Goal: Task Accomplishment & Management: Complete application form

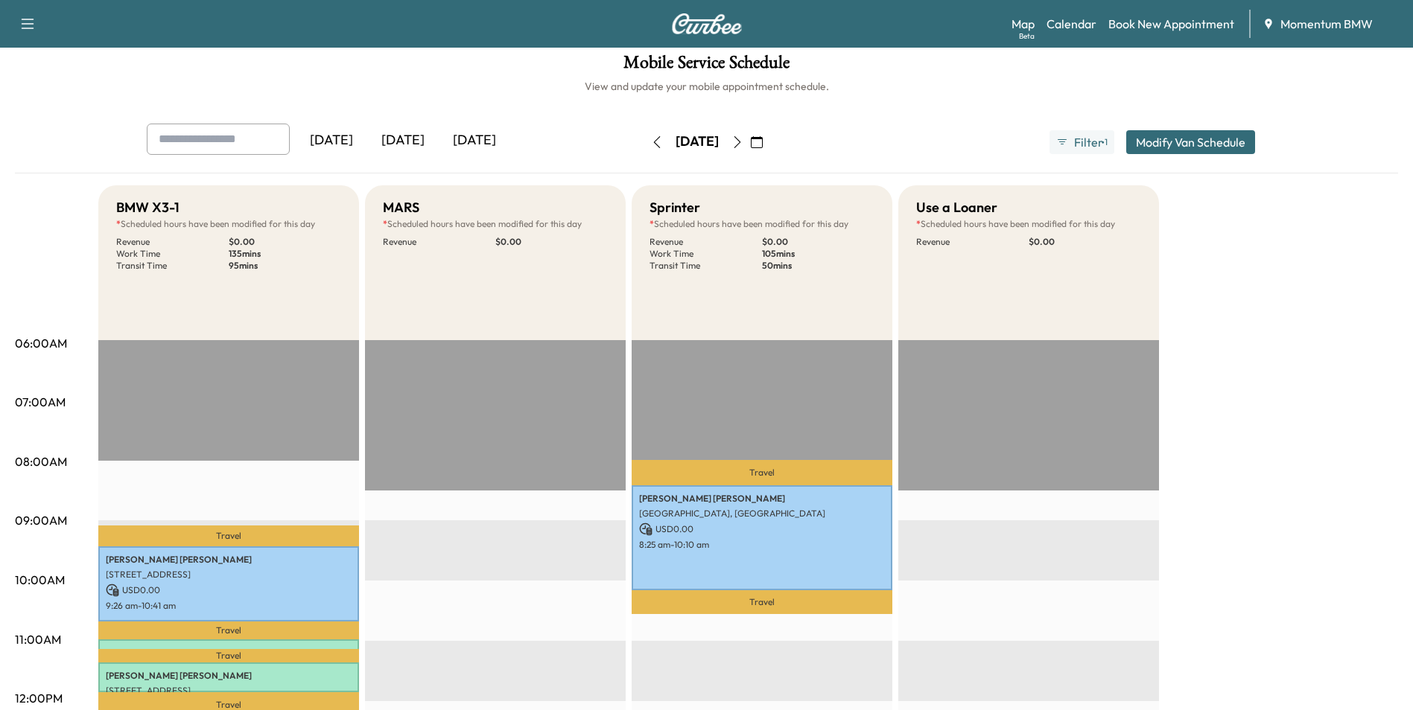
scroll to position [74, 0]
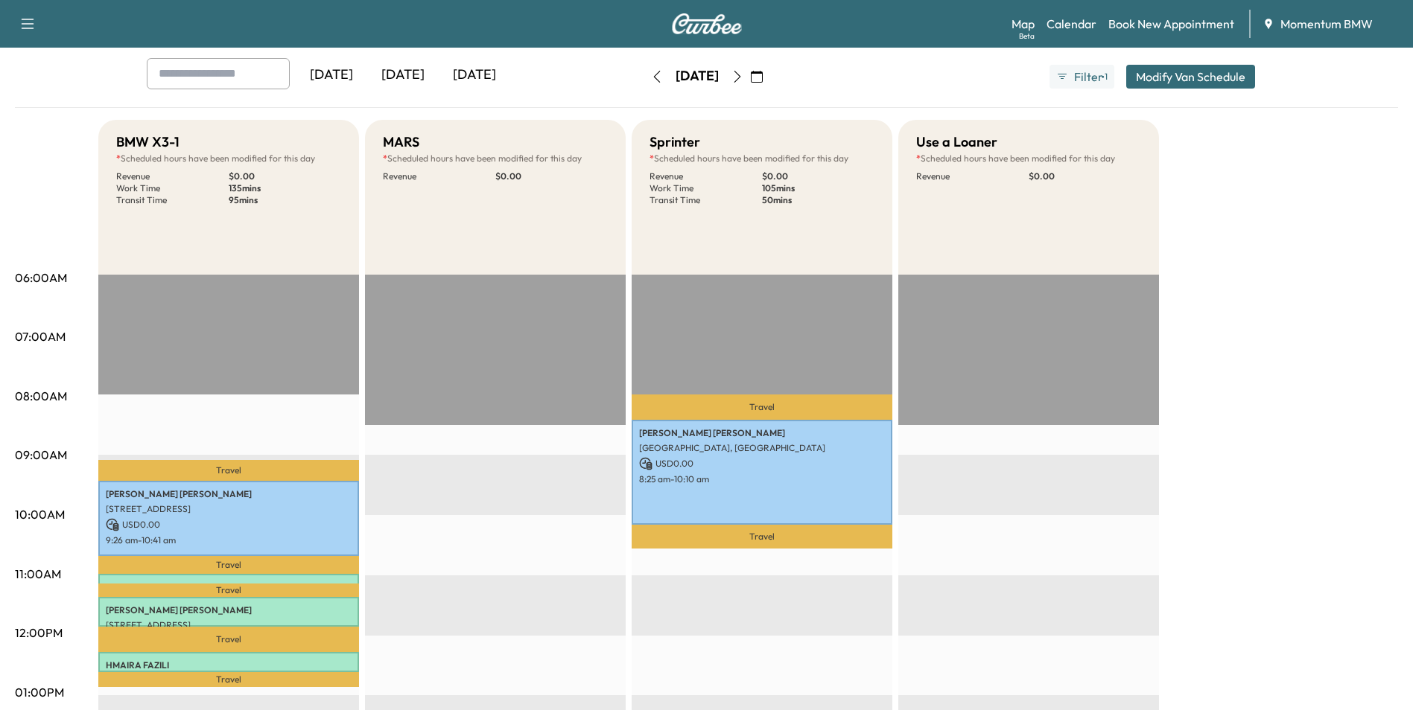
click at [743, 71] on icon "button" at bounding box center [737, 77] width 12 height 12
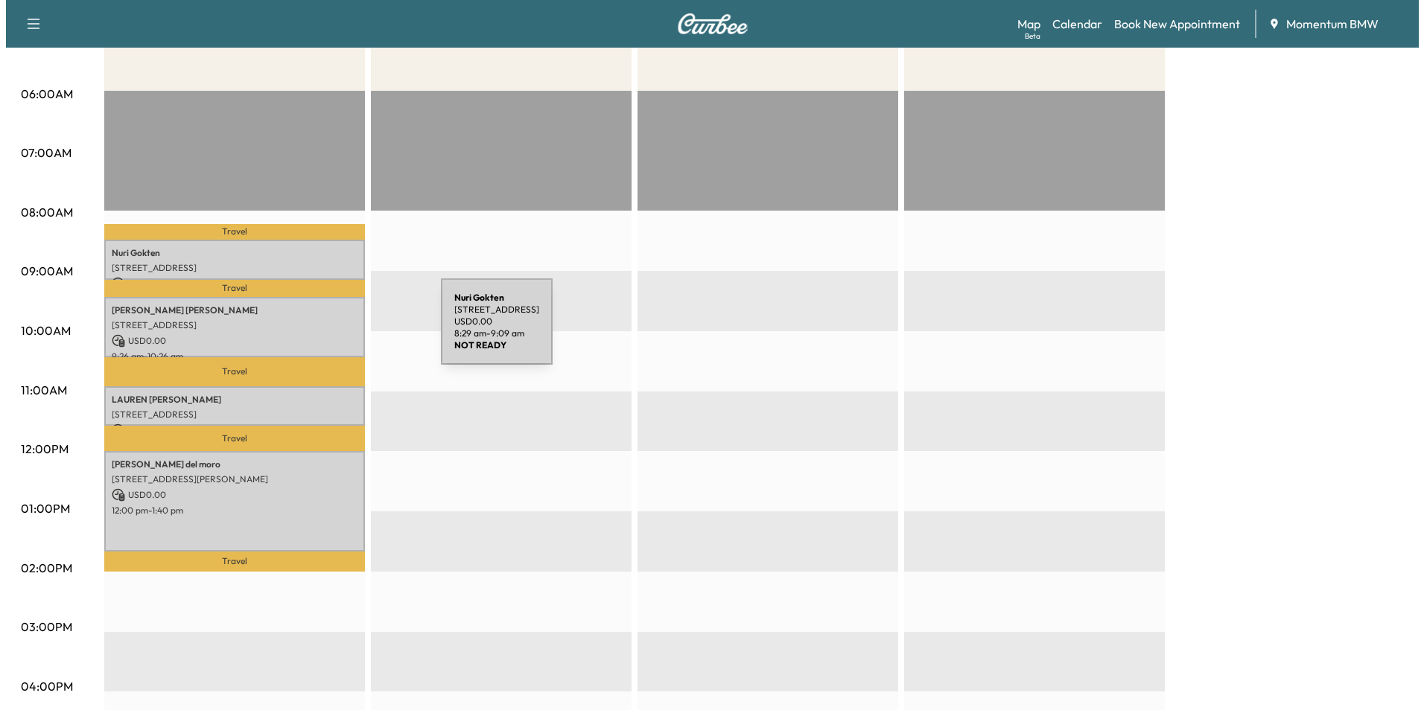
scroll to position [298, 0]
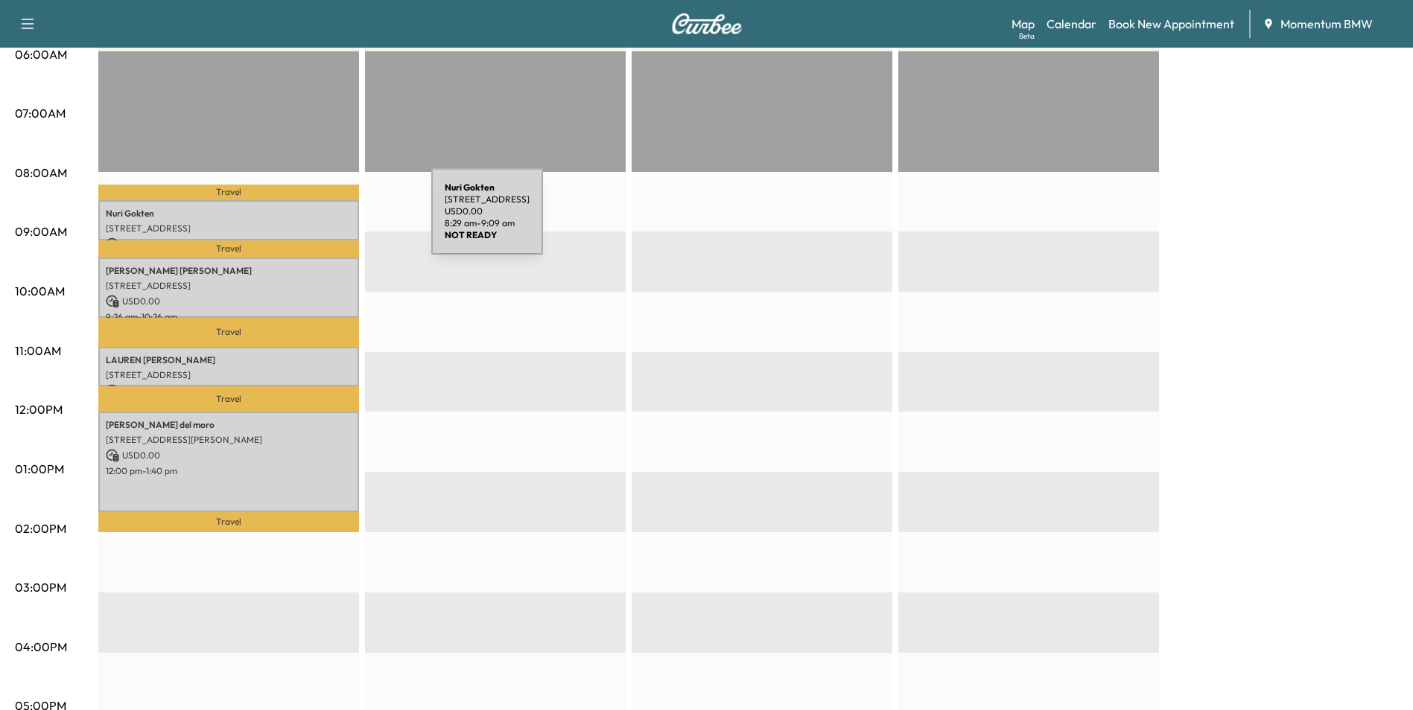
click at [319, 223] on p "[STREET_ADDRESS]" at bounding box center [229, 229] width 246 height 12
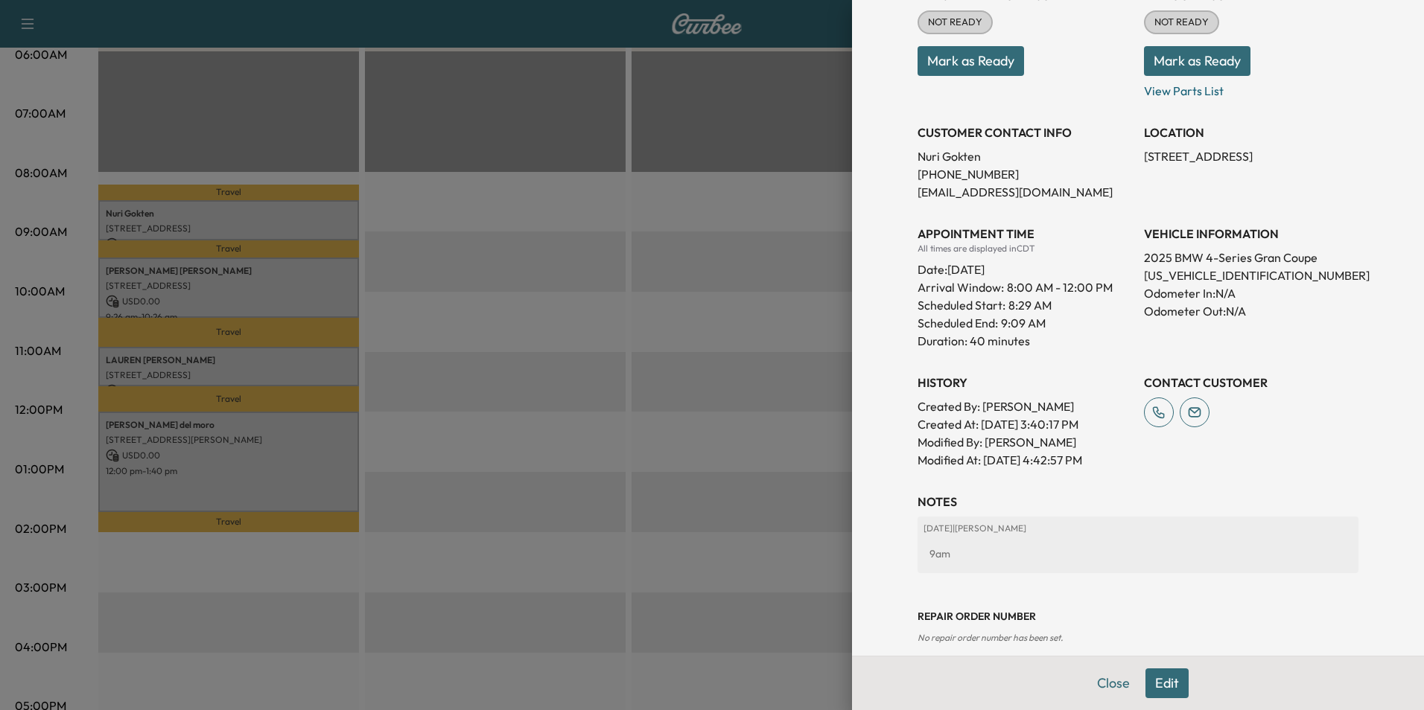
scroll to position [219, 0]
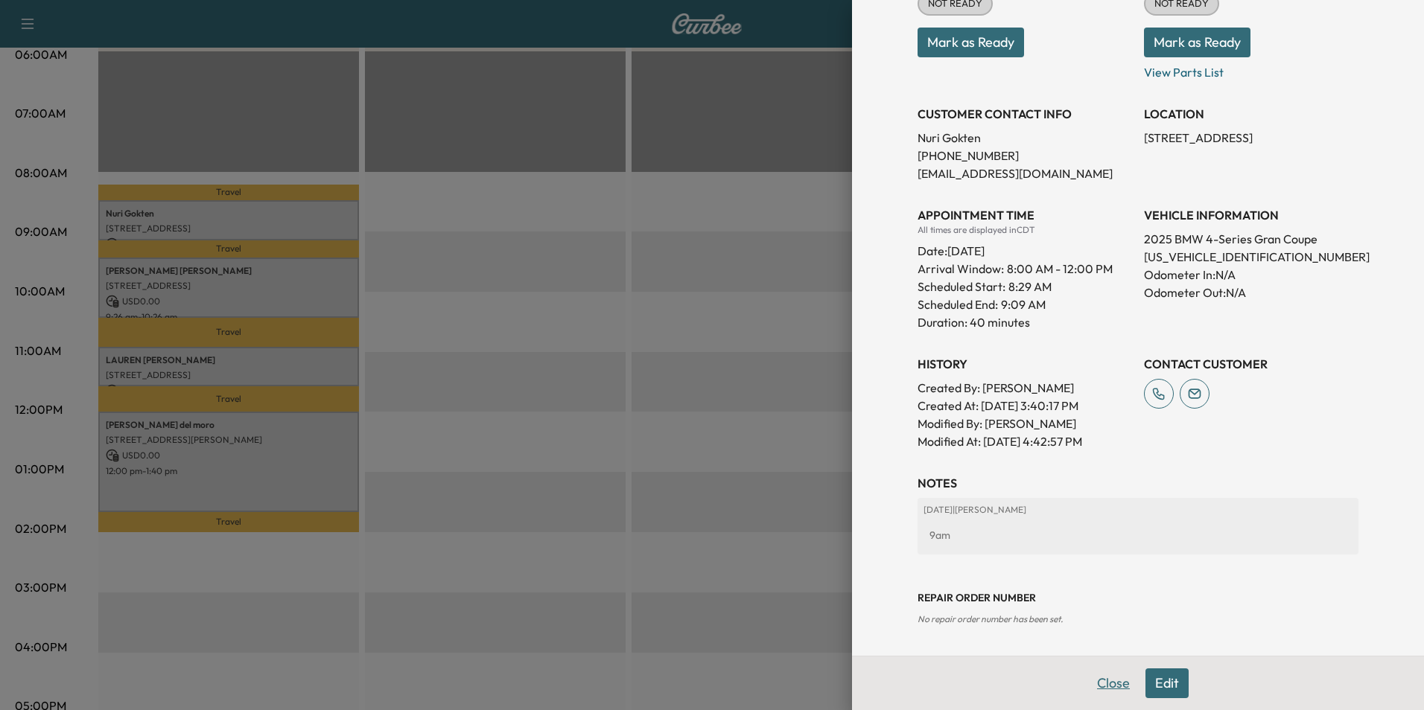
click at [1108, 682] on button "Close" at bounding box center [1113, 684] width 52 height 30
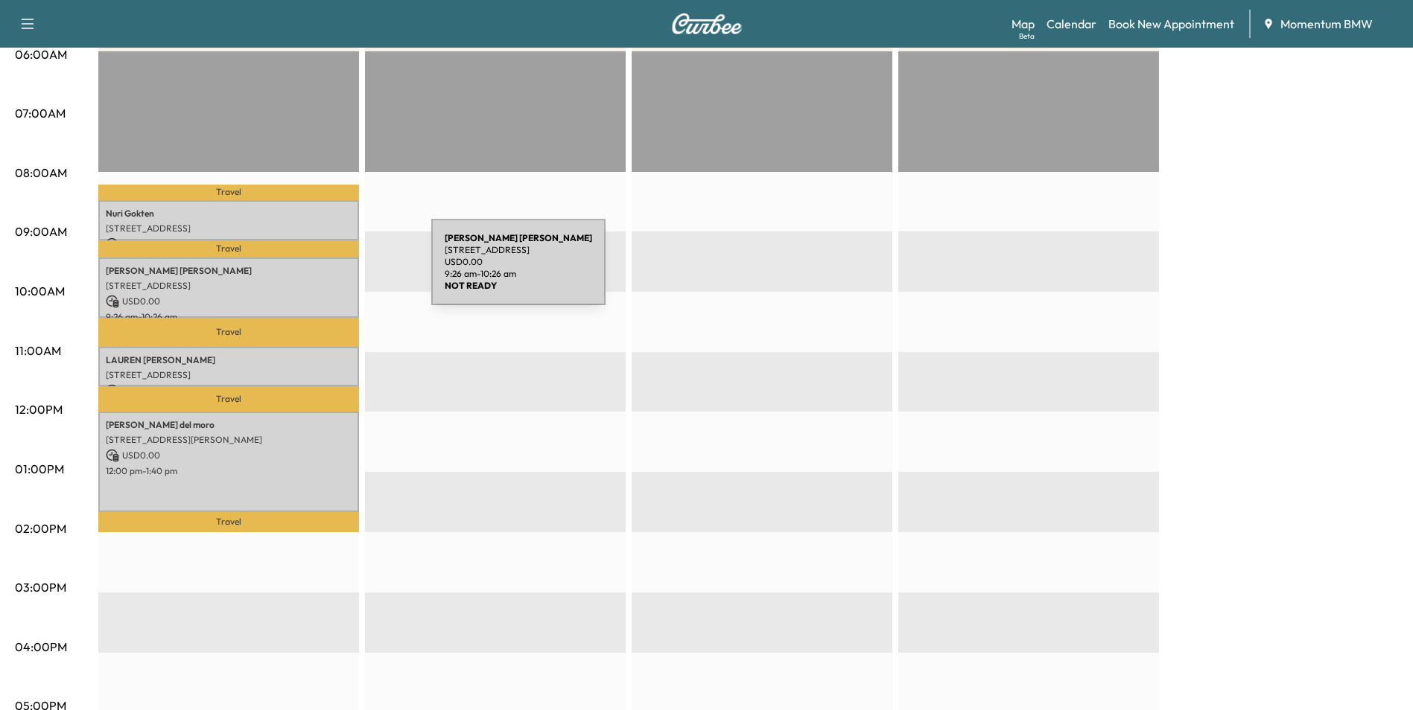
click at [317, 271] on p "[PERSON_NAME]" at bounding box center [229, 271] width 246 height 12
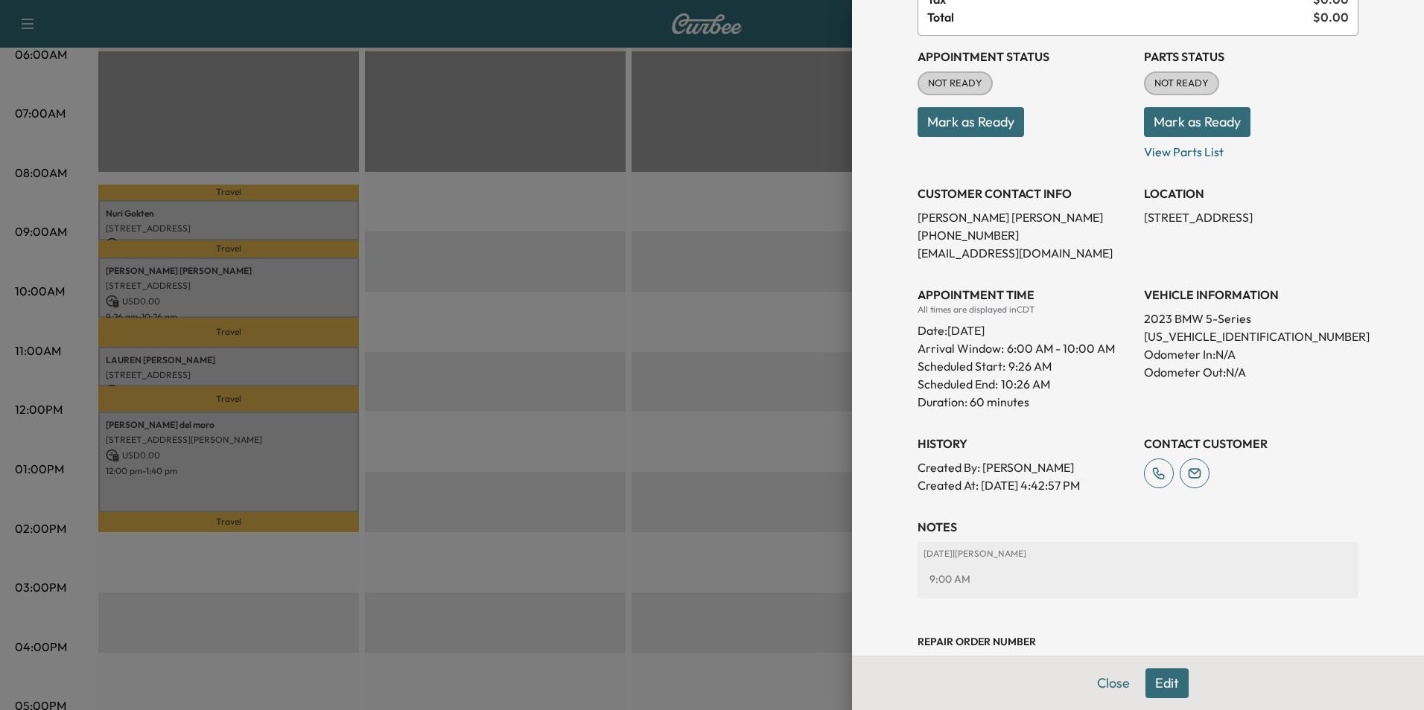
scroll to position [183, 0]
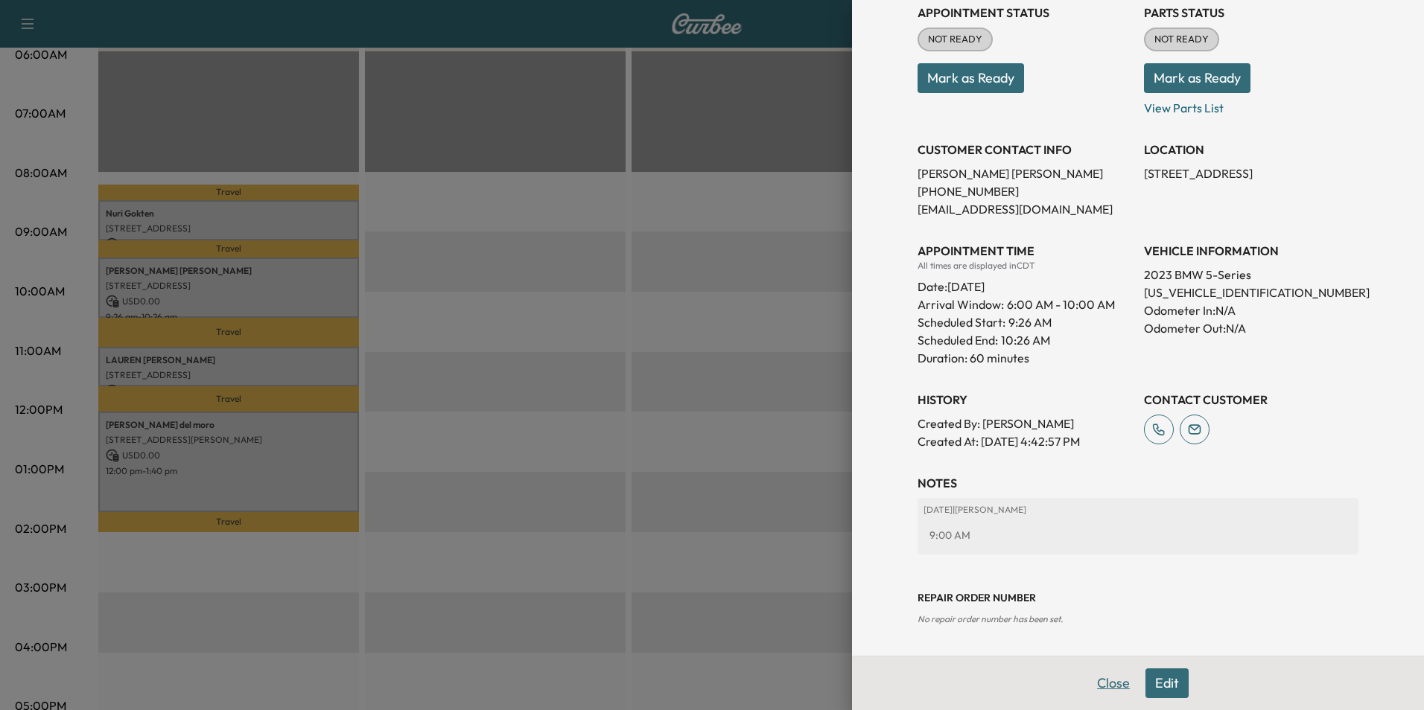
click at [1106, 684] on button "Close" at bounding box center [1113, 684] width 52 height 30
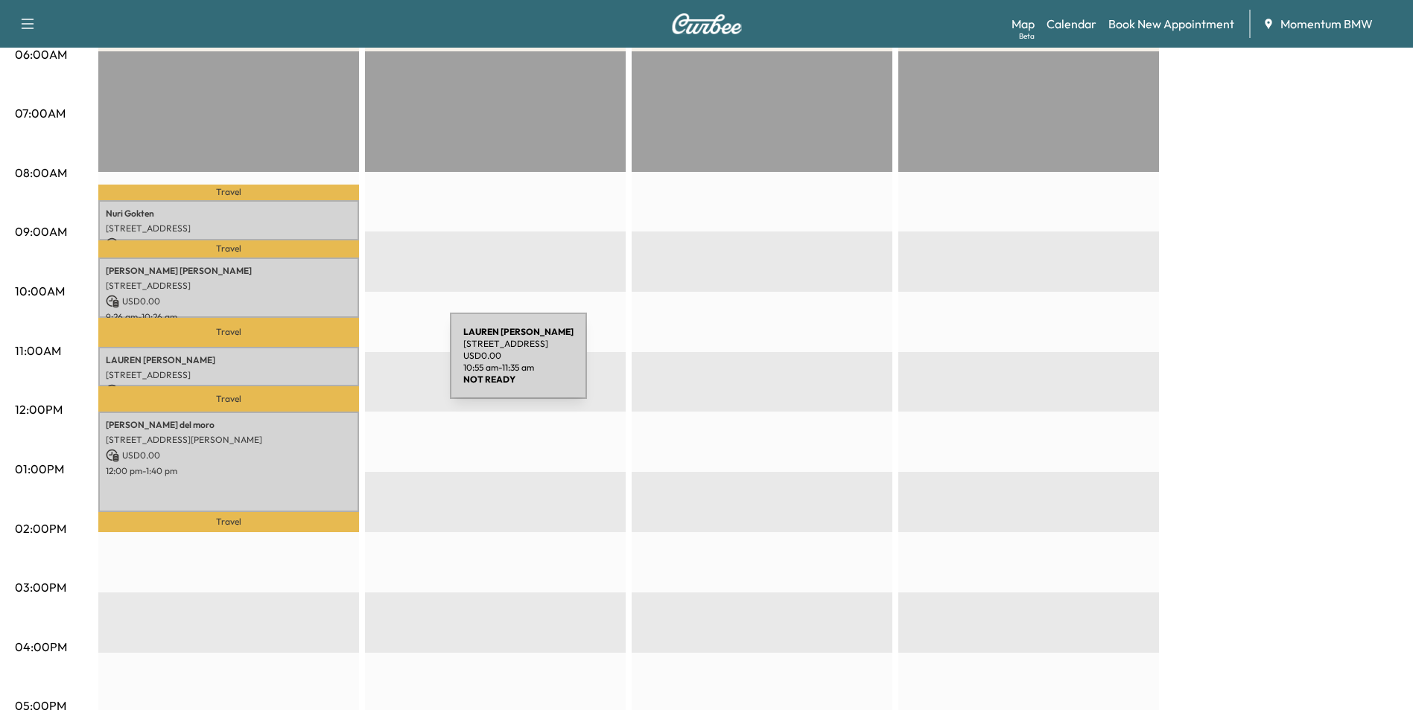
click at [338, 365] on div "[PERSON_NAME] [STREET_ADDRESS] USD 0.00 10:55 am - 11:35 am" at bounding box center [228, 367] width 261 height 40
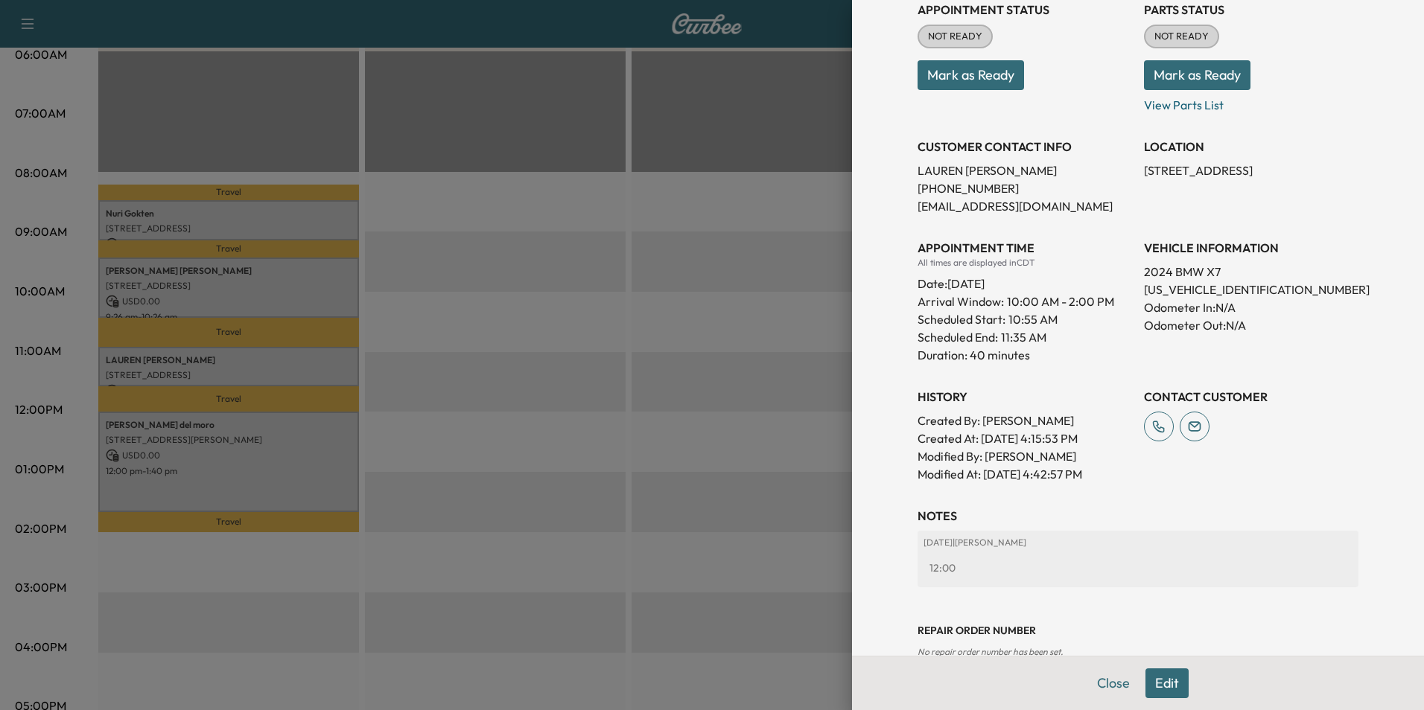
scroll to position [219, 0]
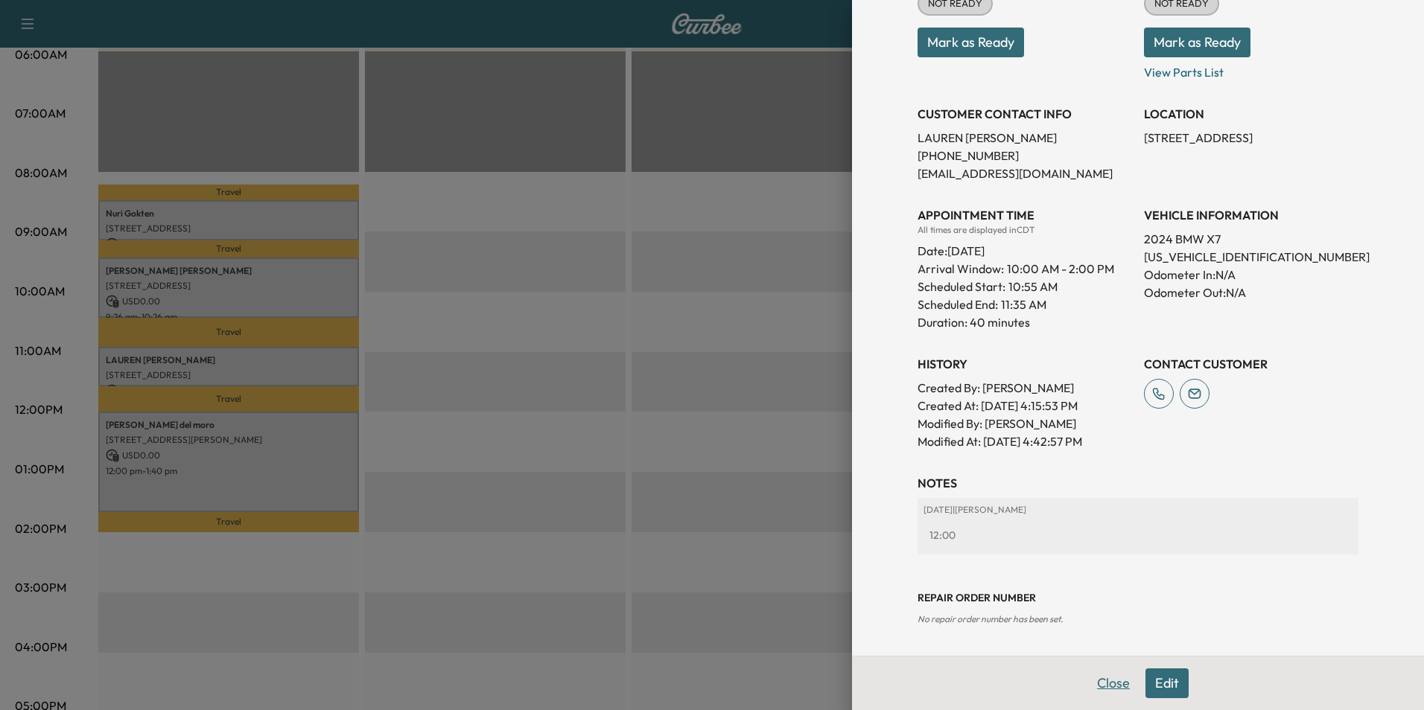
click at [1104, 678] on button "Close" at bounding box center [1113, 684] width 52 height 30
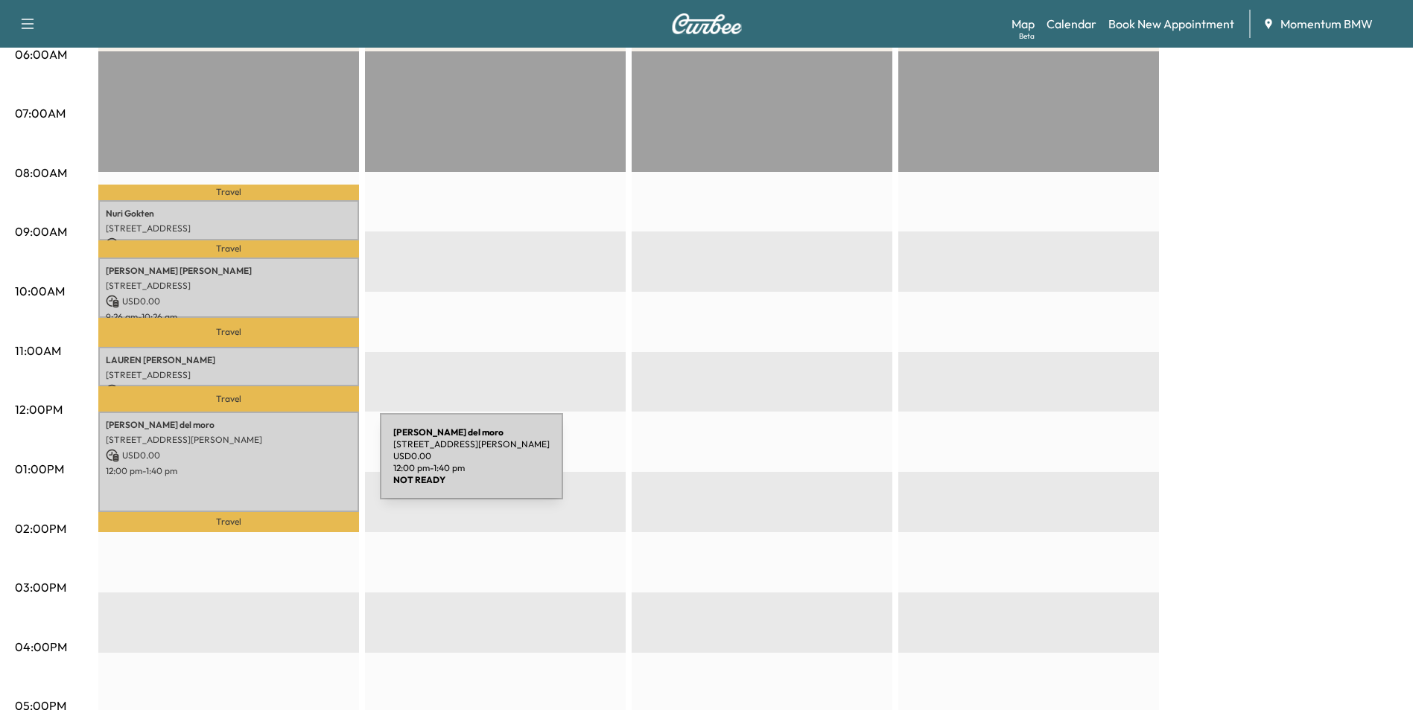
click at [268, 465] on p "12:00 pm - 1:40 pm" at bounding box center [229, 471] width 246 height 12
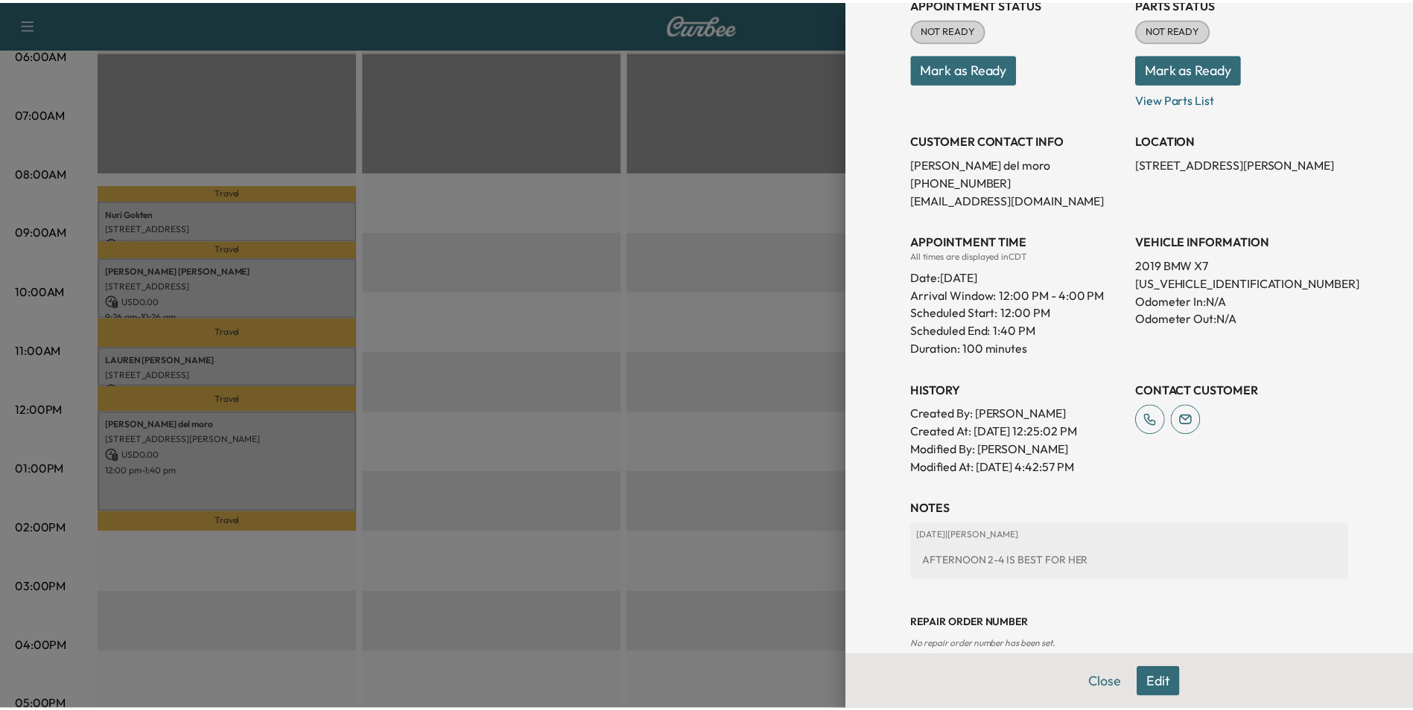
scroll to position [237, 0]
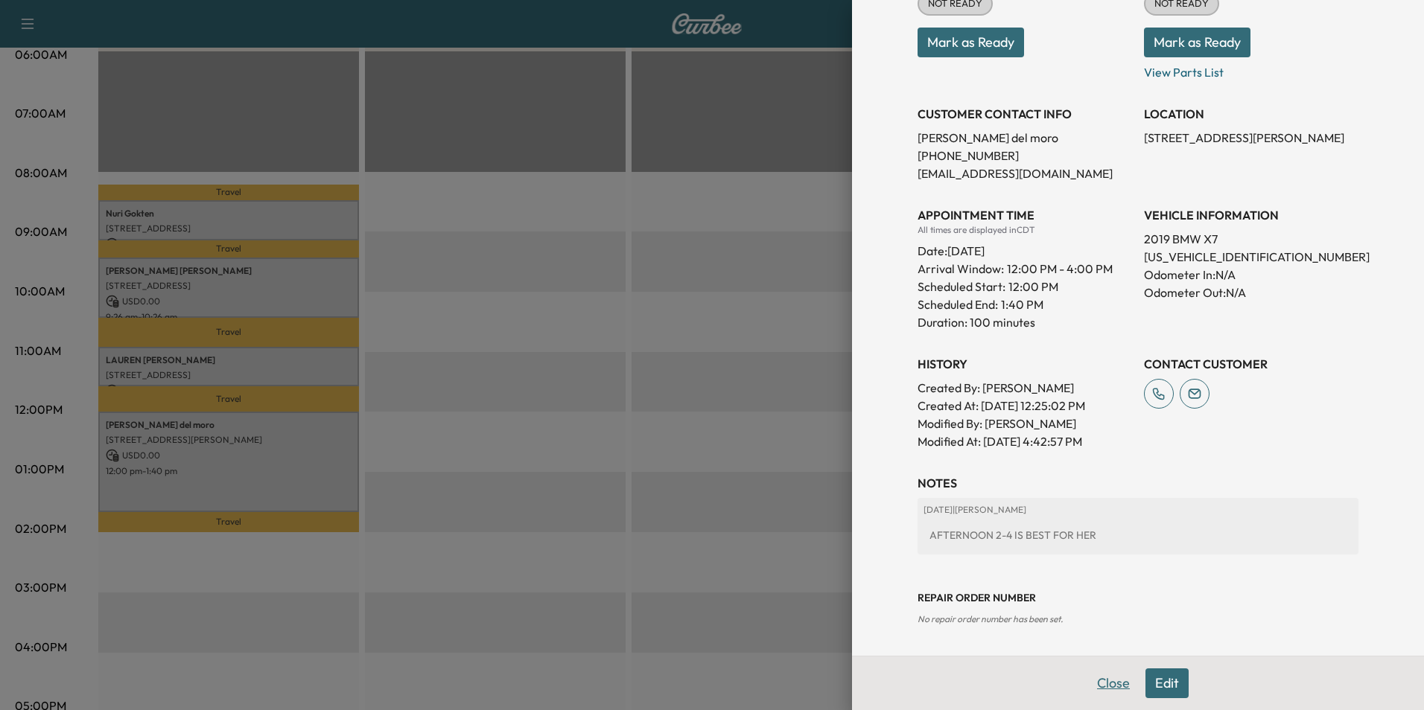
click at [1093, 685] on button "Close" at bounding box center [1113, 684] width 52 height 30
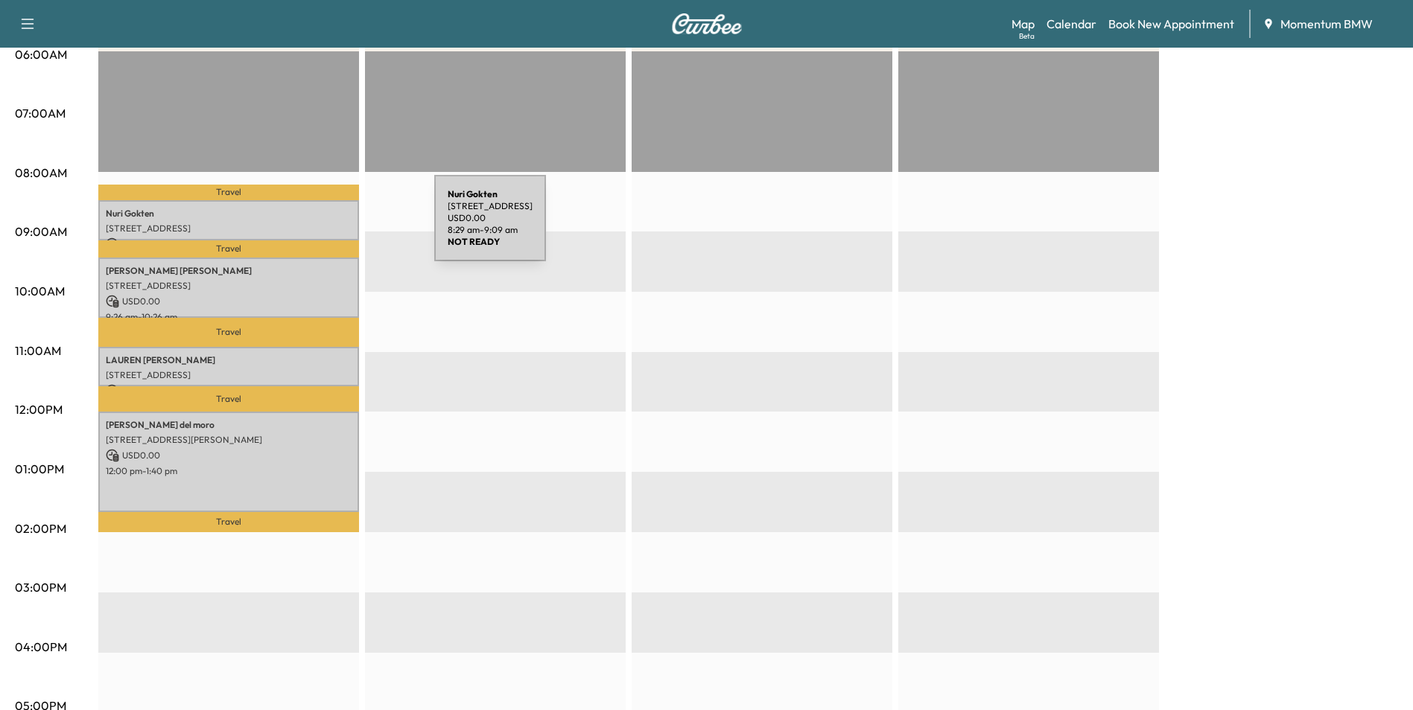
click at [322, 227] on p "[STREET_ADDRESS]" at bounding box center [229, 229] width 246 height 12
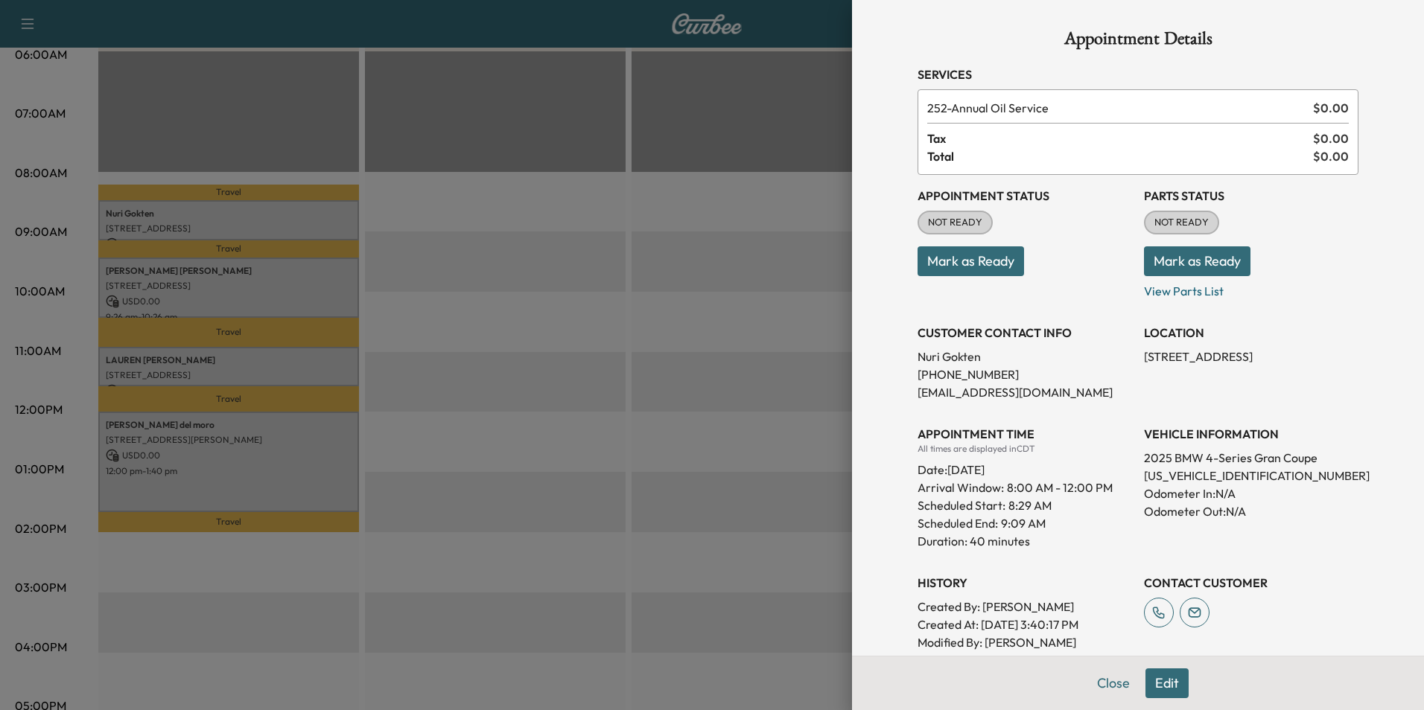
drag, startPoint x: 1244, startPoint y: 357, endPoint x: 1134, endPoint y: 363, distance: 109.6
click at [1144, 363] on p "[STREET_ADDRESS]" at bounding box center [1251, 357] width 214 height 18
drag, startPoint x: 1134, startPoint y: 363, endPoint x: 1203, endPoint y: 357, distance: 69.5
copy p "[STREET_ADDRESS]"
click at [1105, 682] on button "Close" at bounding box center [1113, 684] width 52 height 30
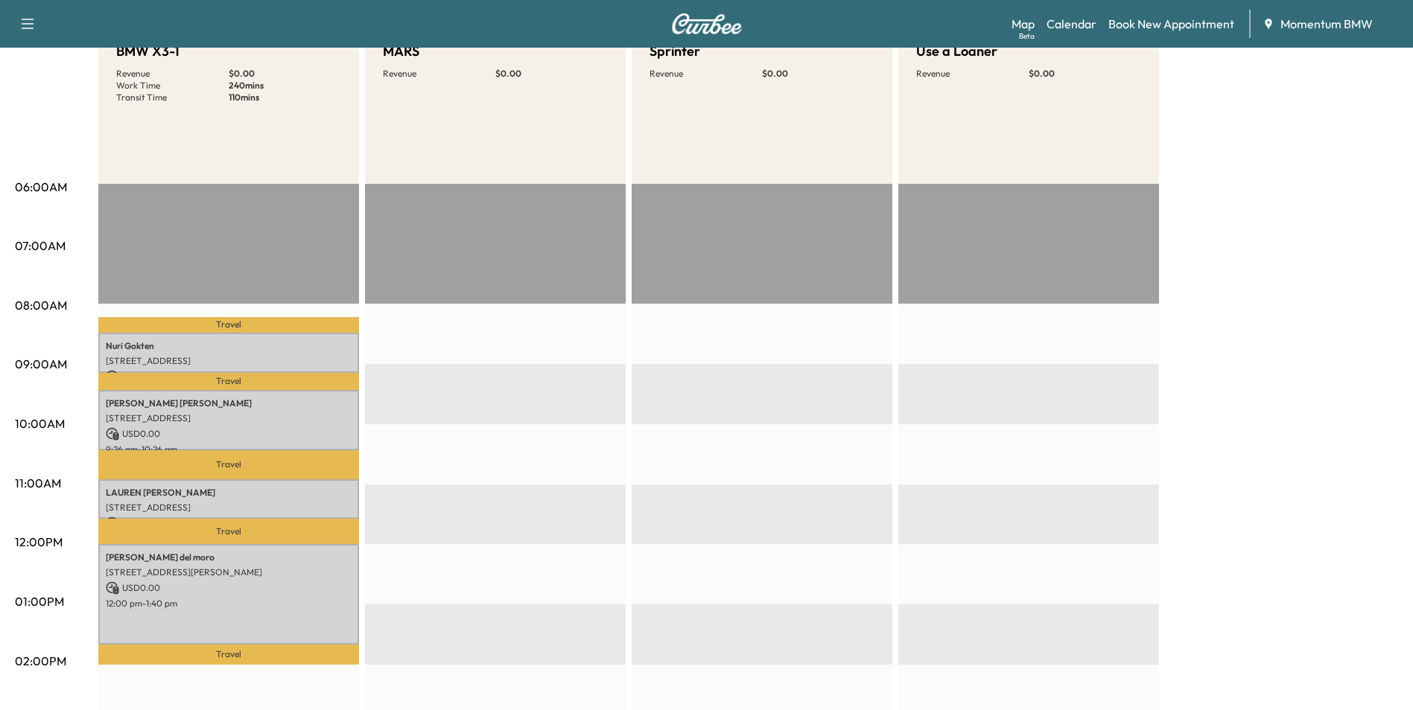
scroll to position [0, 0]
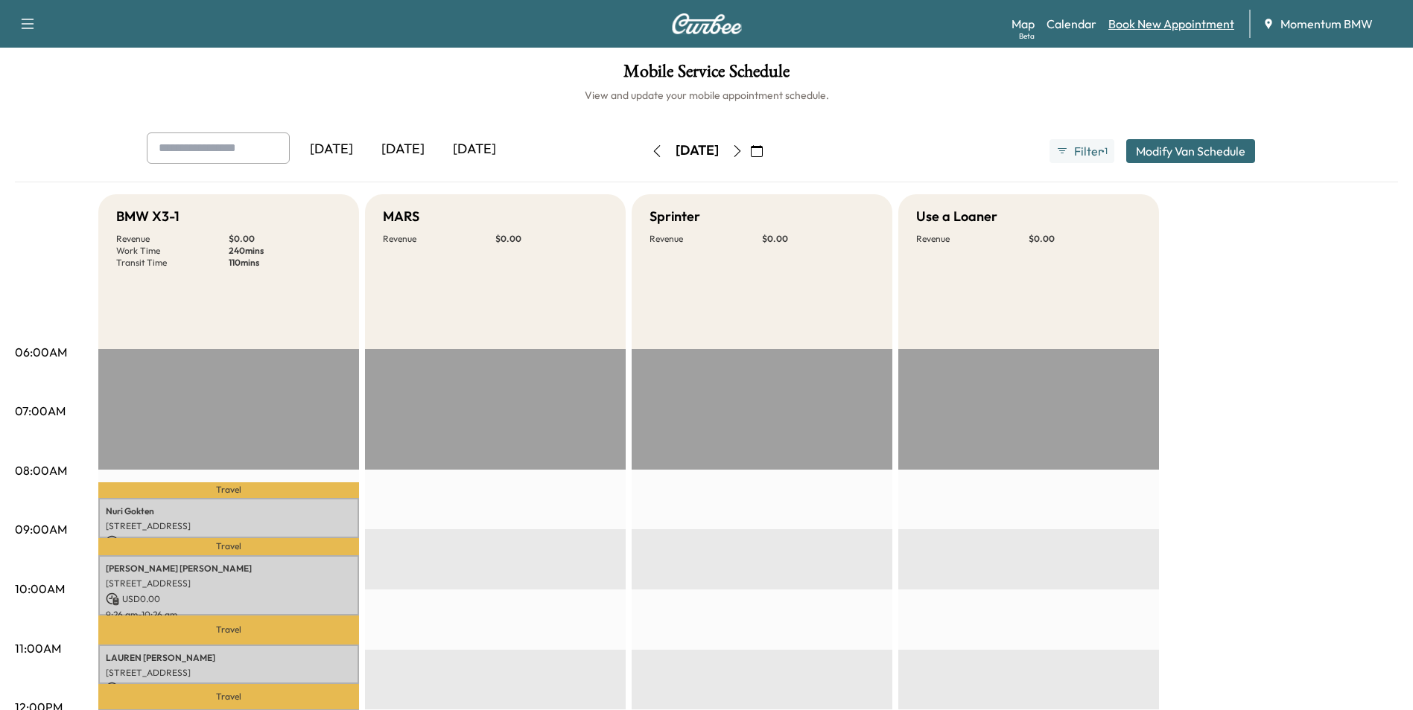
click at [1187, 25] on link "Book New Appointment" at bounding box center [1171, 24] width 126 height 18
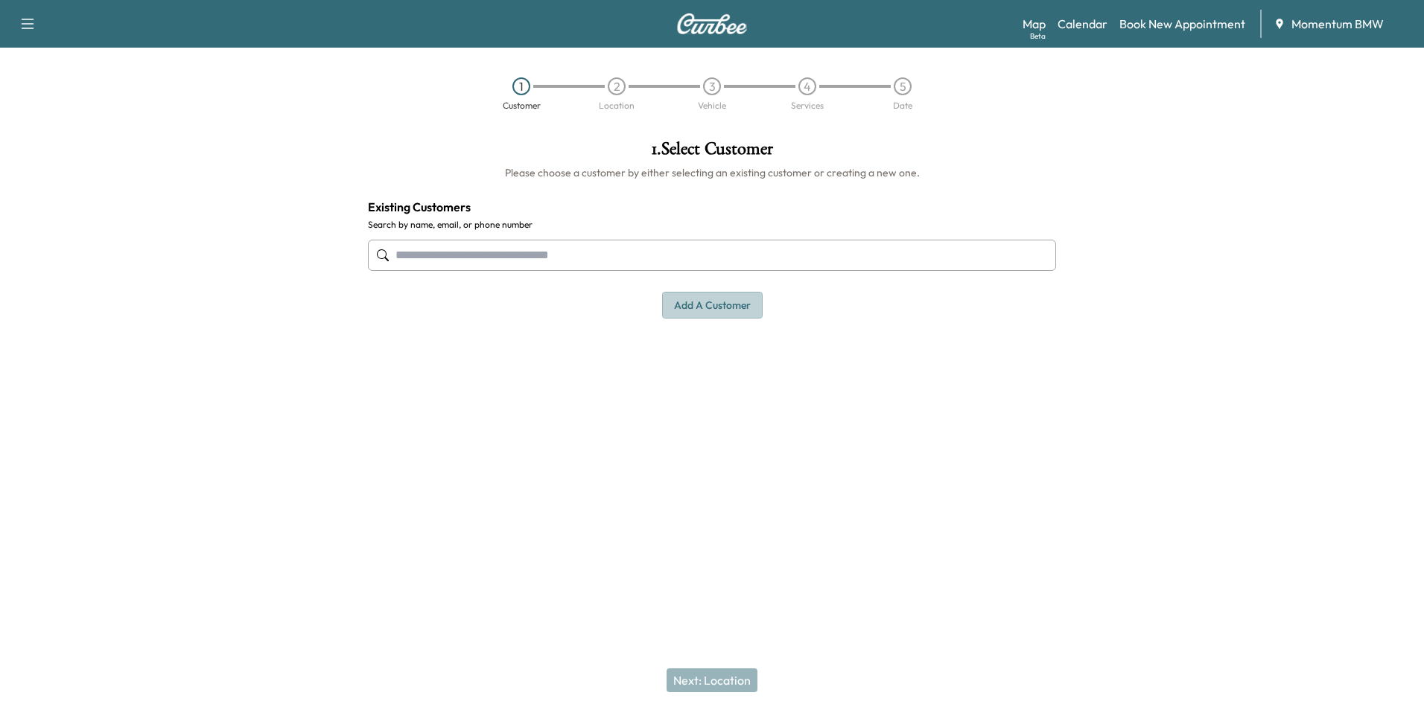
drag, startPoint x: 719, startPoint y: 311, endPoint x: 704, endPoint y: 309, distance: 15.1
click at [718, 311] on button "Add a customer" at bounding box center [712, 306] width 101 height 28
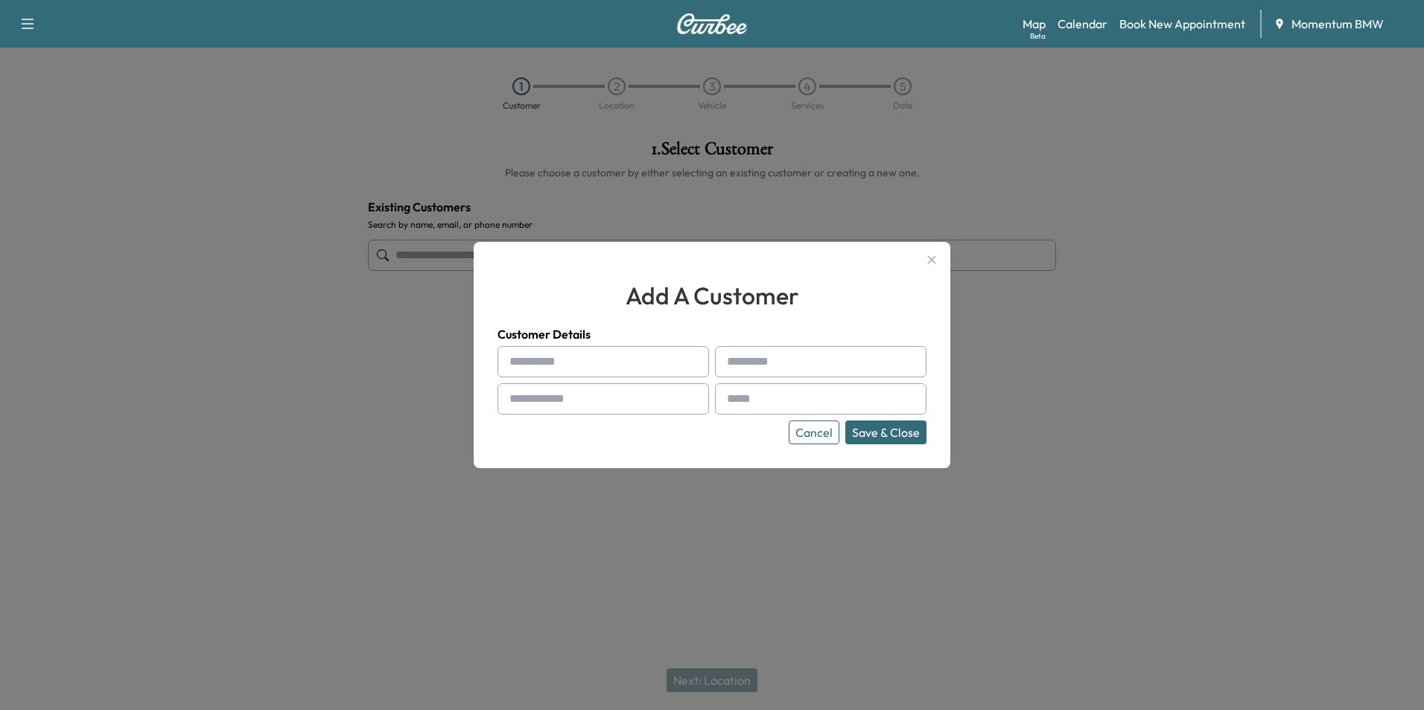
click at [807, 434] on button "Cancel" at bounding box center [814, 433] width 51 height 24
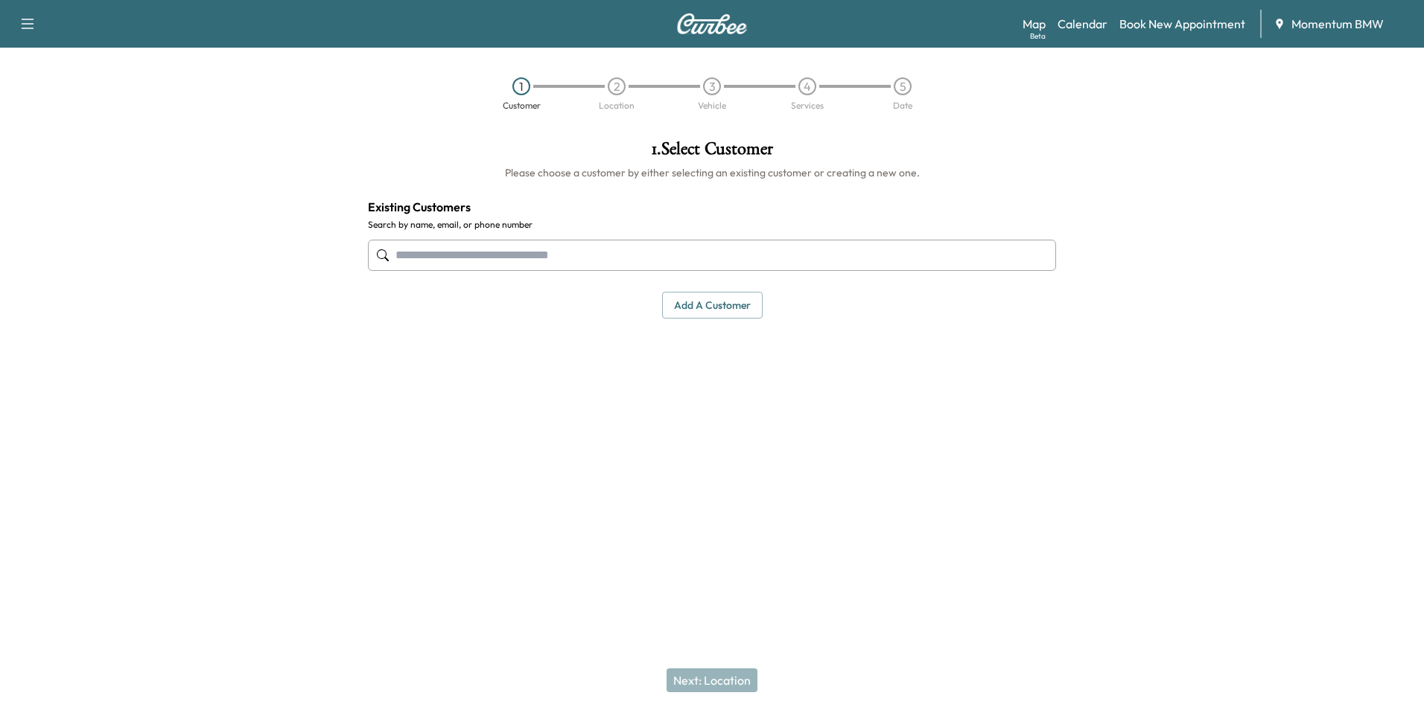
click at [719, 265] on input "text" at bounding box center [712, 255] width 688 height 31
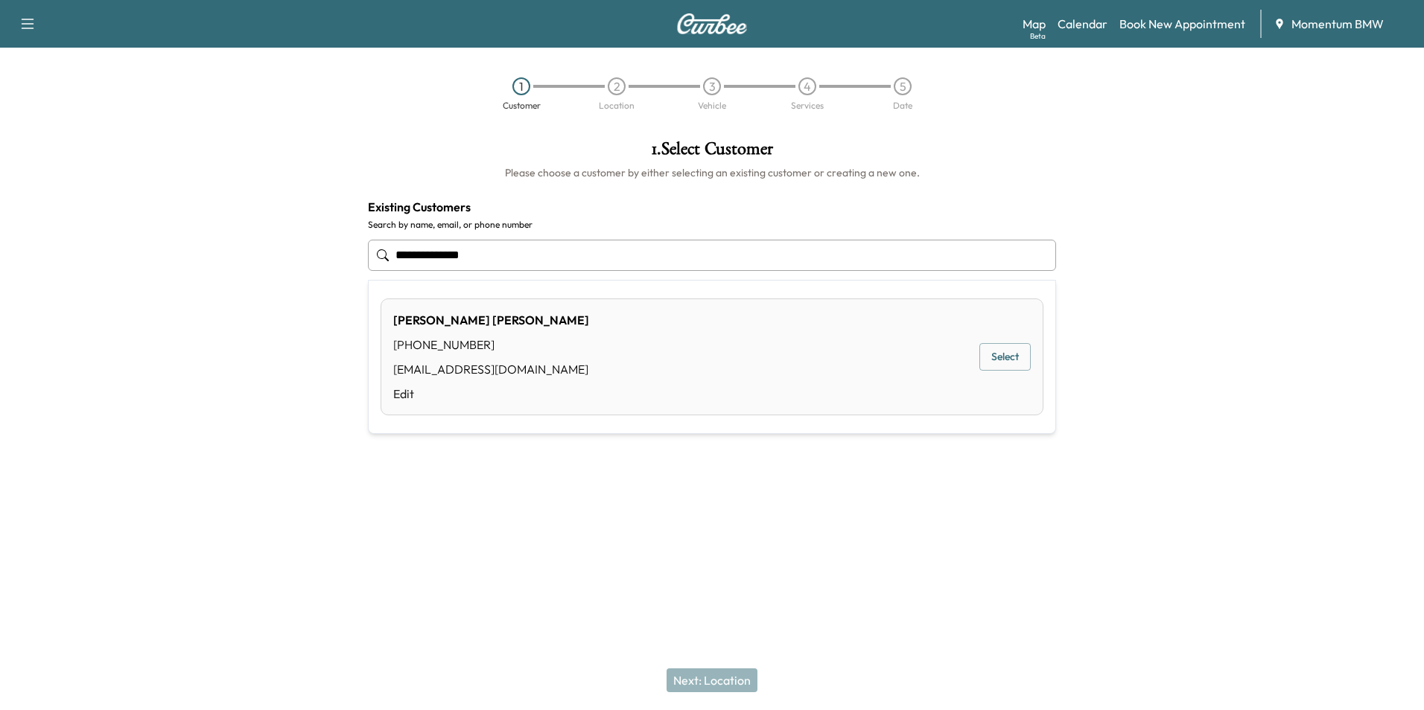
click at [1009, 360] on button "Select" at bounding box center [1004, 357] width 51 height 28
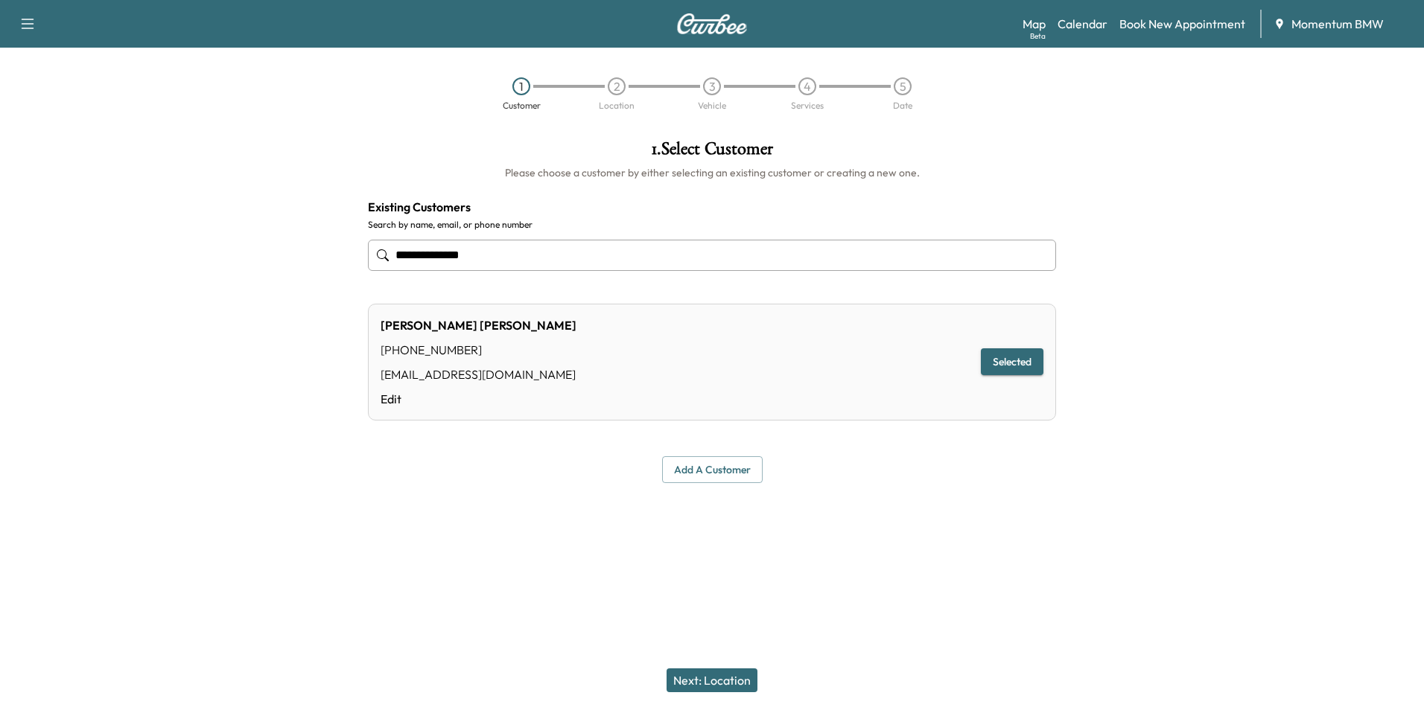
type input "**********"
click at [716, 677] on button "Next: Location" at bounding box center [712, 681] width 91 height 24
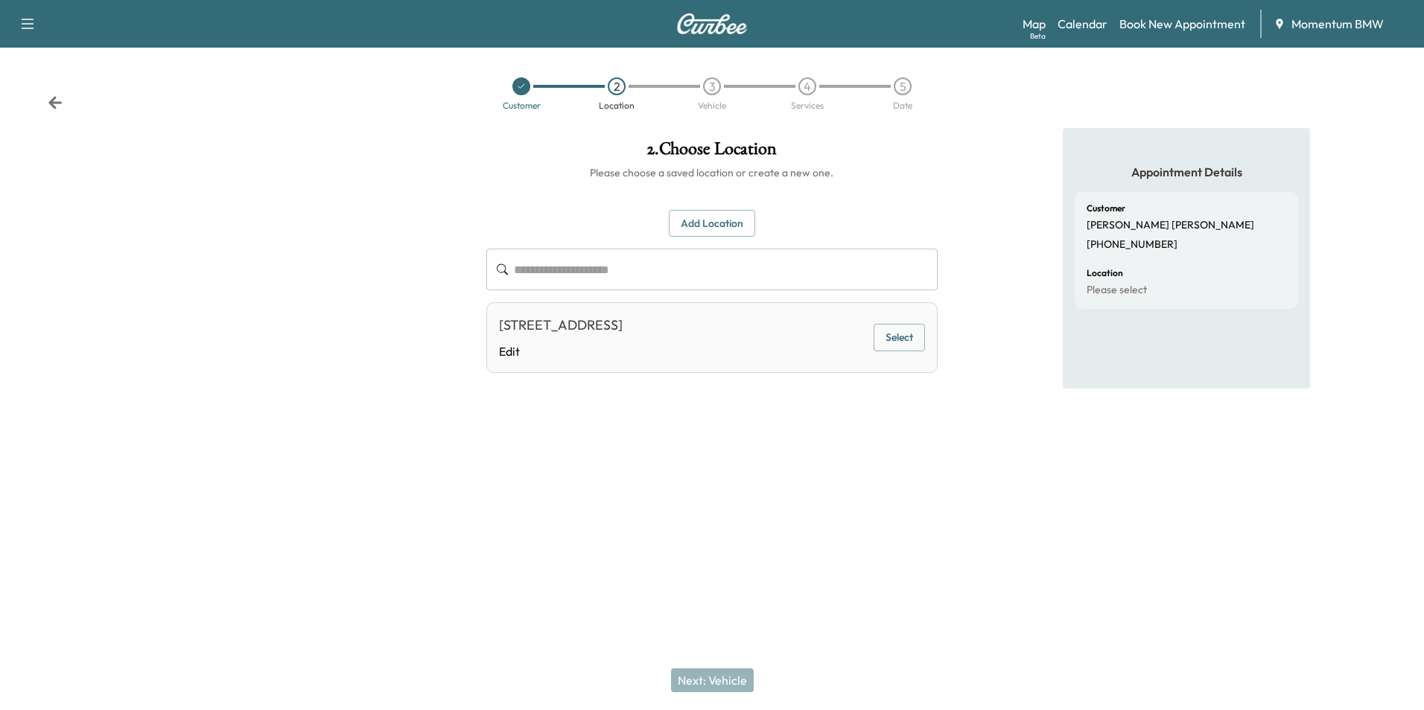
click at [911, 340] on button "Select" at bounding box center [899, 338] width 51 height 28
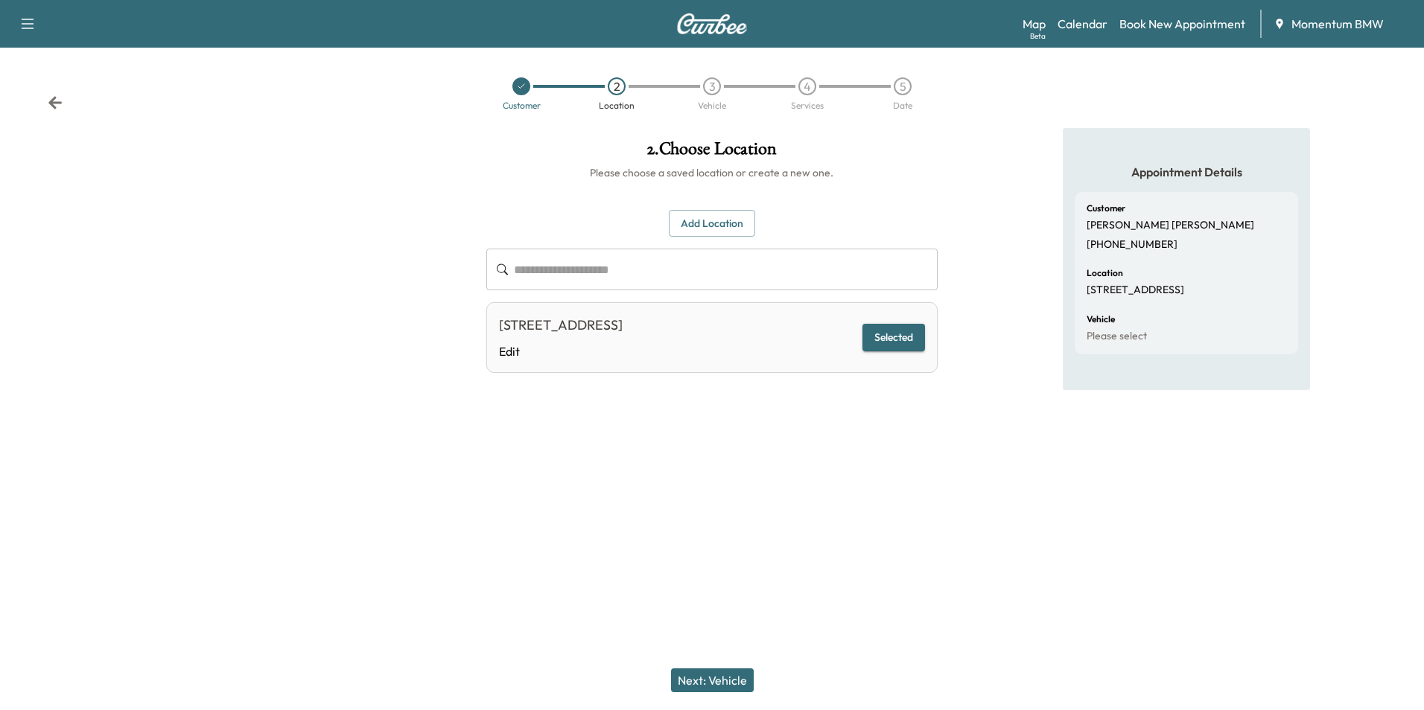
click at [720, 678] on button "Next: Vehicle" at bounding box center [712, 681] width 83 height 24
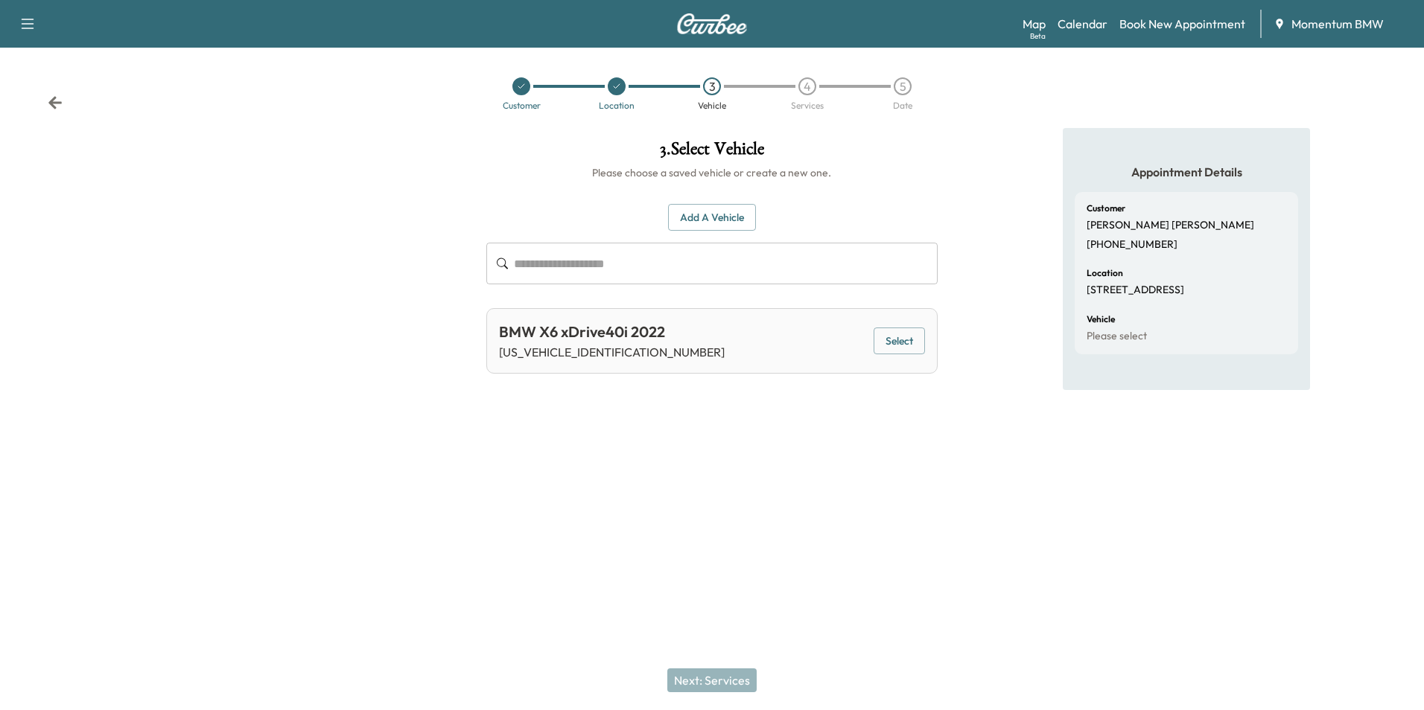
click at [903, 340] on button "Select" at bounding box center [899, 342] width 51 height 28
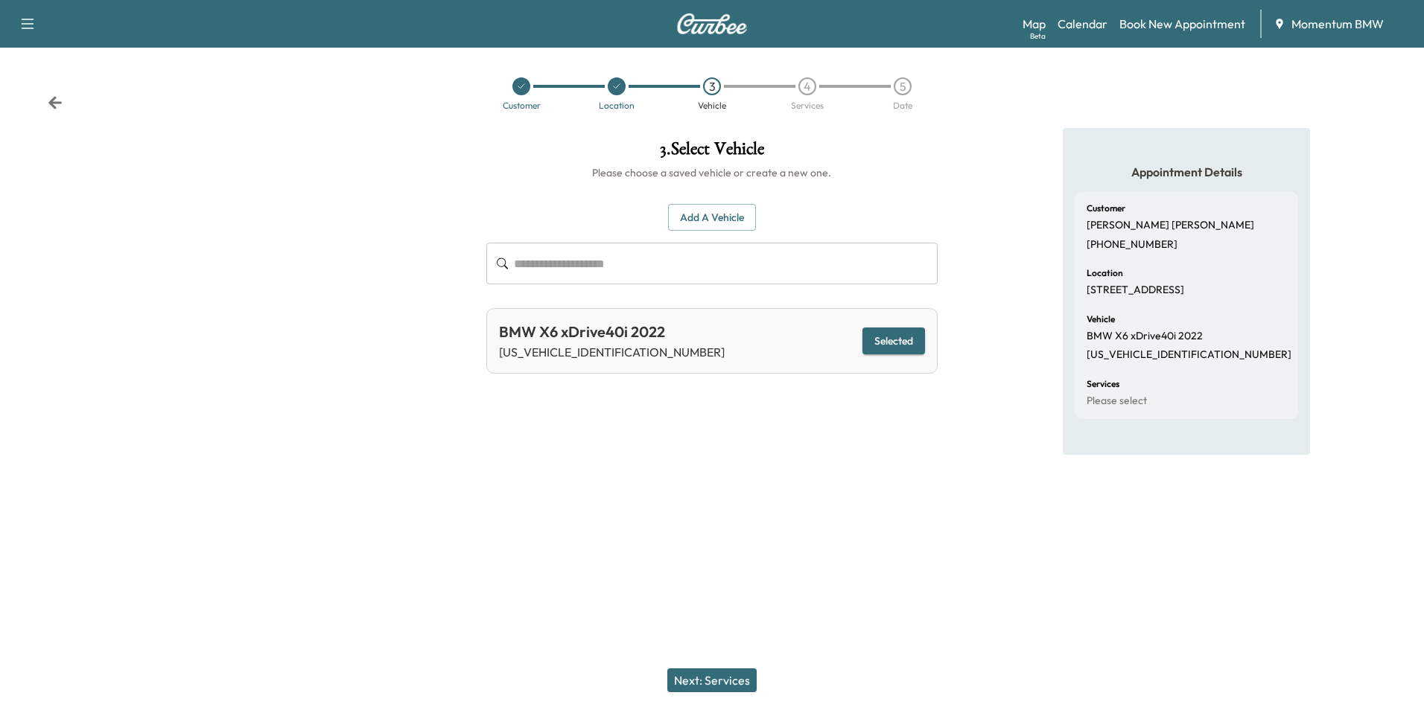
click at [708, 680] on button "Next: Services" at bounding box center [711, 681] width 89 height 24
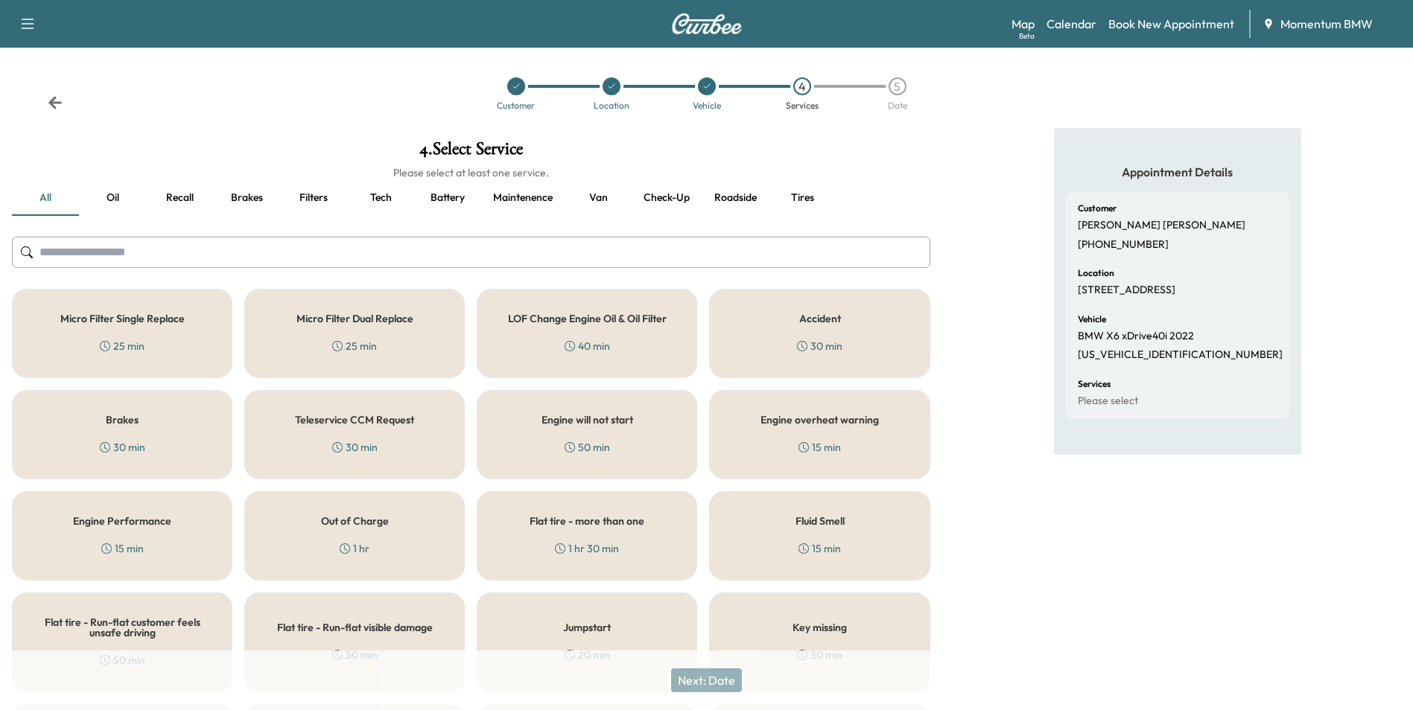
drag, startPoint x: 94, startPoint y: 324, endPoint x: 86, endPoint y: 315, distance: 12.1
click at [91, 319] on h5 "Micro Filter Single Replace" at bounding box center [122, 319] width 124 height 10
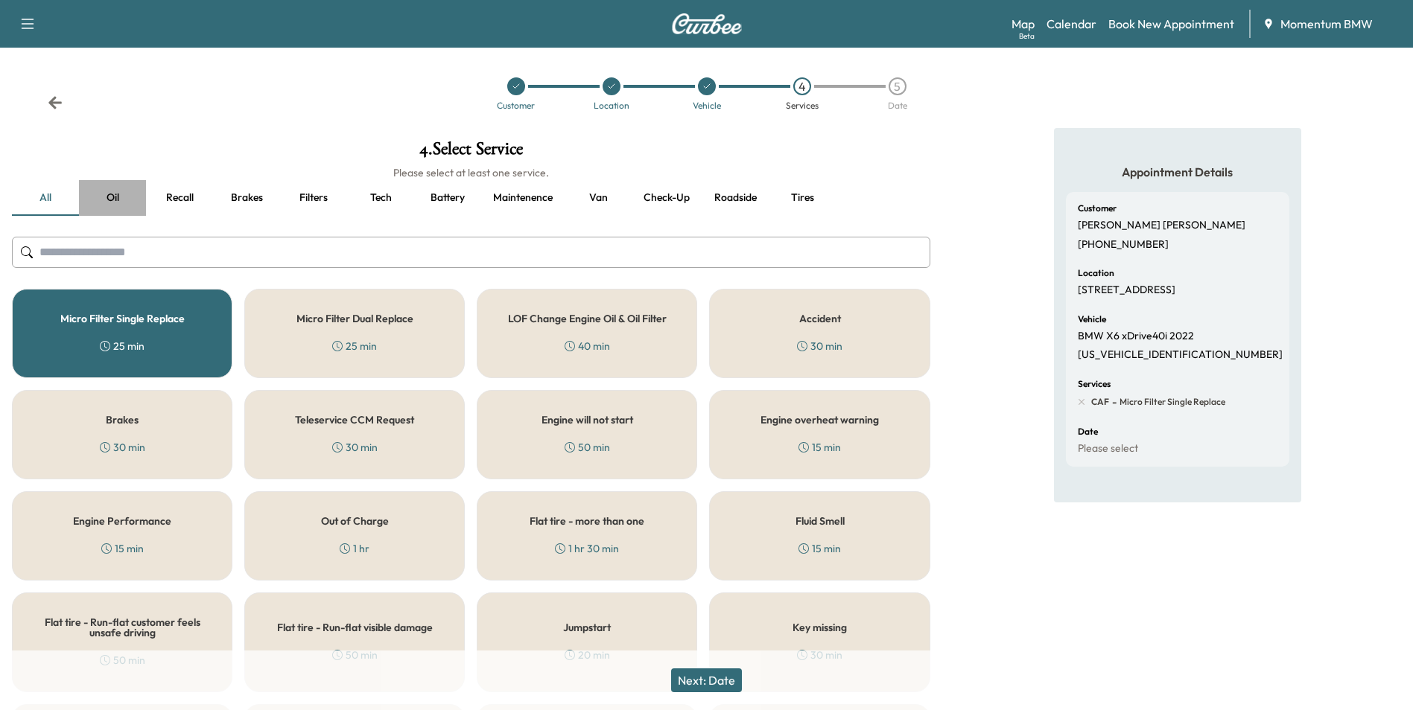
click at [114, 200] on button "Oil" at bounding box center [112, 198] width 67 height 36
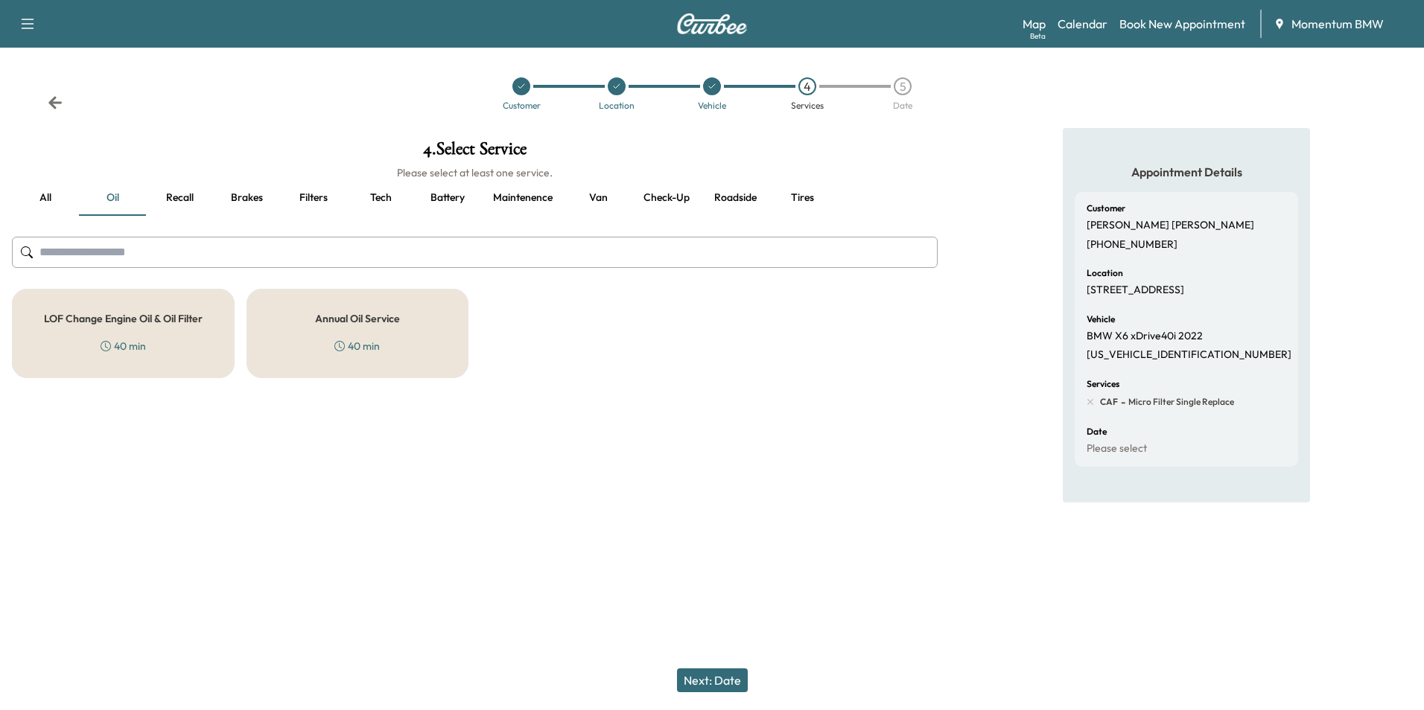
click at [357, 317] on h5 "Annual Oil Service" at bounding box center [357, 319] width 85 height 10
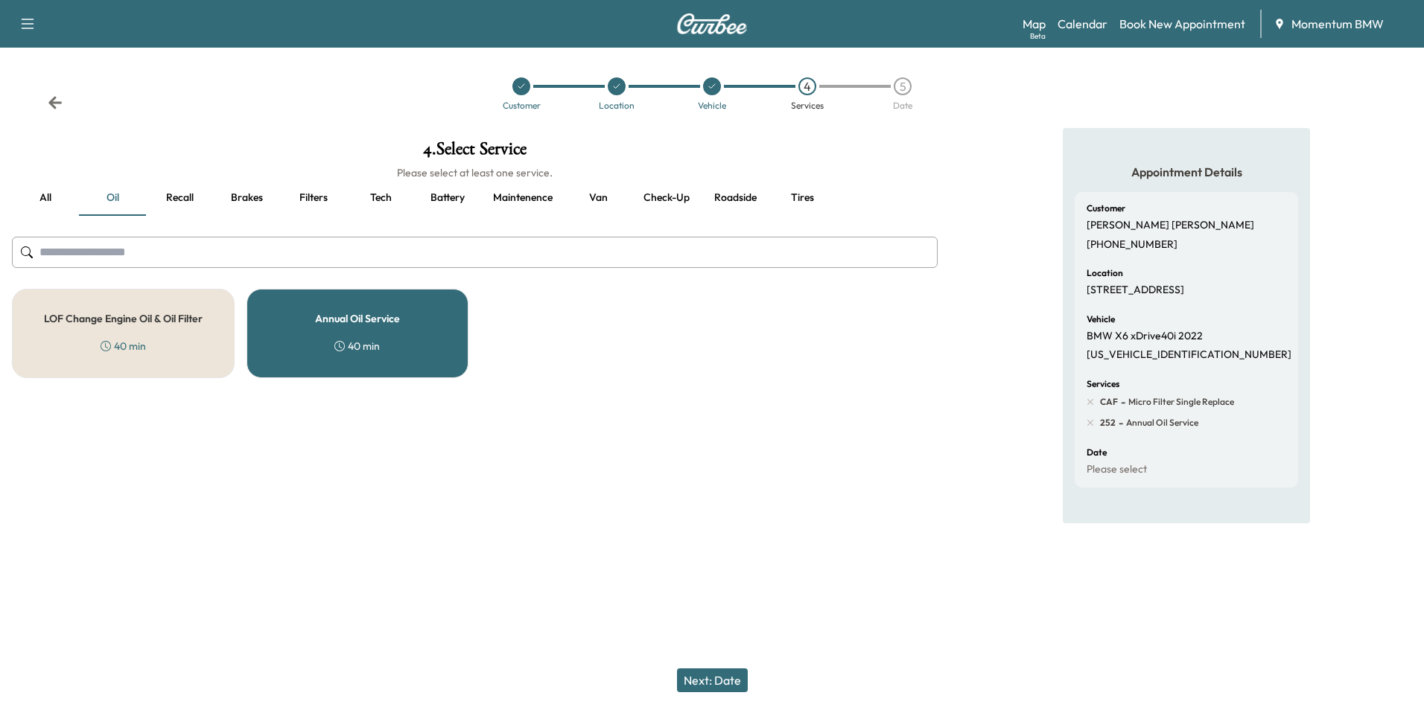
click at [717, 684] on button "Next: Date" at bounding box center [712, 681] width 71 height 24
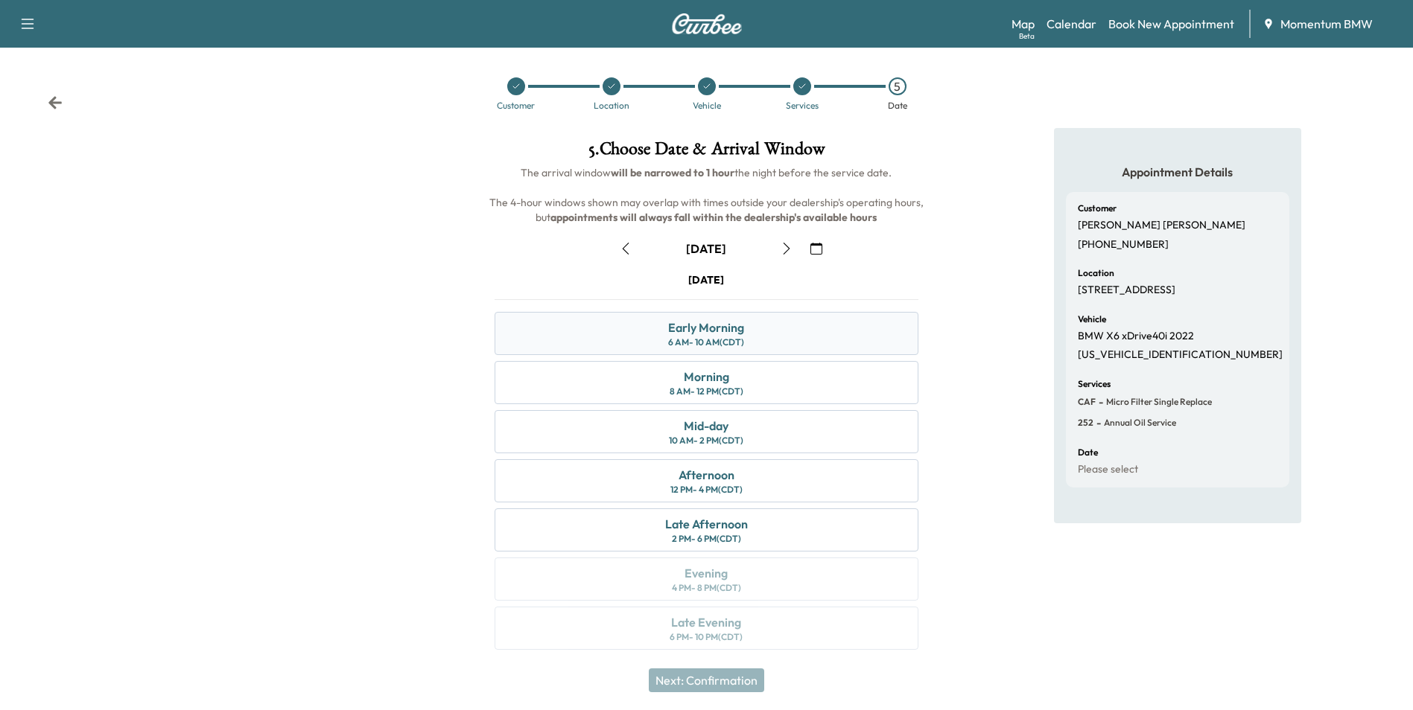
click at [769, 331] on div "Early Morning 6 AM - 10 AM (CDT)" at bounding box center [706, 333] width 423 height 43
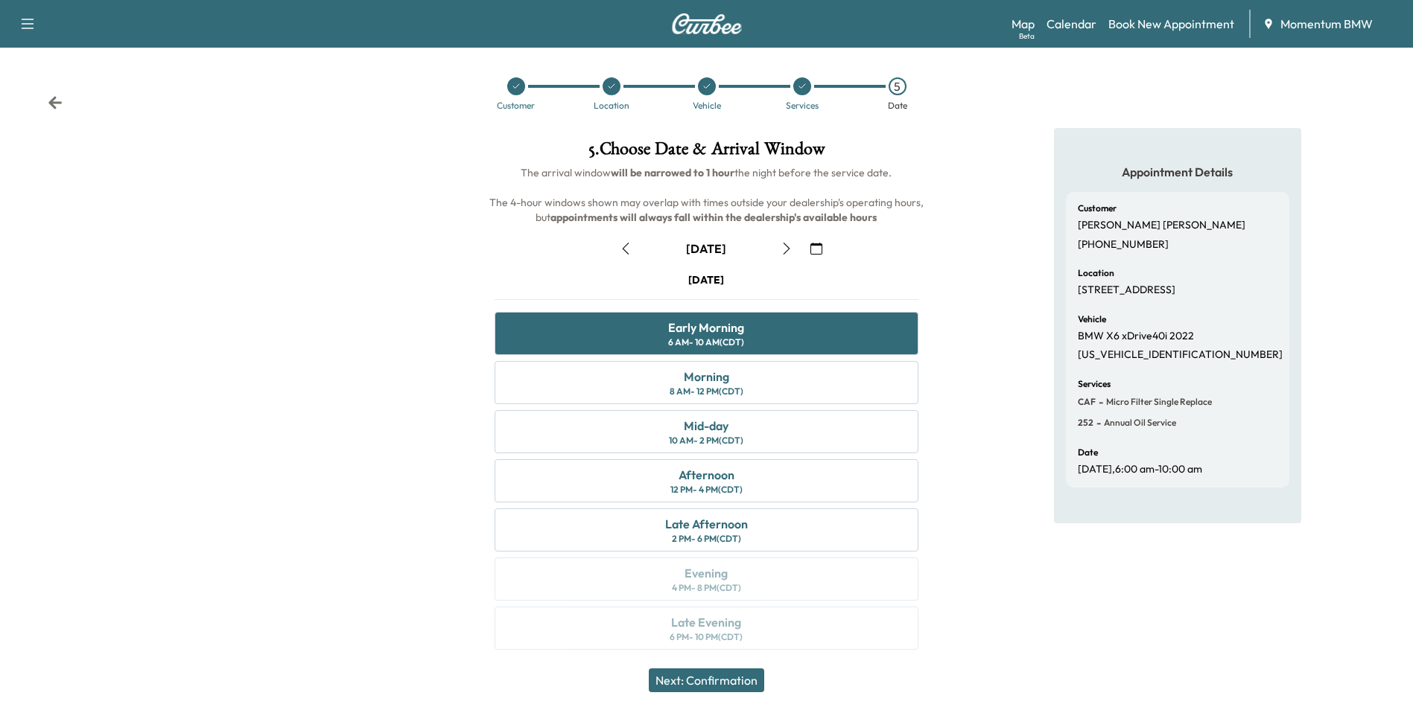
click at [725, 683] on button "Next: Confirmation" at bounding box center [706, 681] width 115 height 24
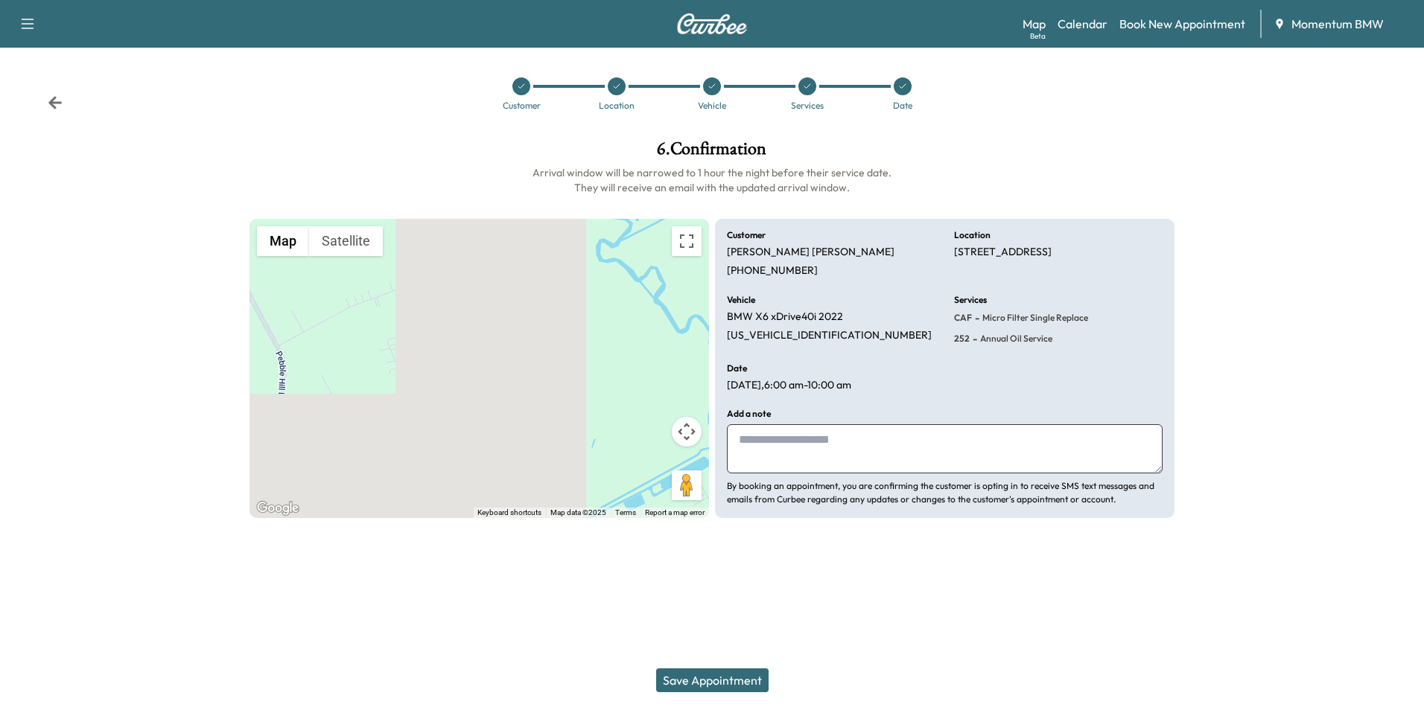
click at [931, 453] on textarea at bounding box center [945, 448] width 436 height 49
type textarea "*"
type textarea "**"
click at [745, 678] on button "Save Appointment" at bounding box center [712, 681] width 112 height 24
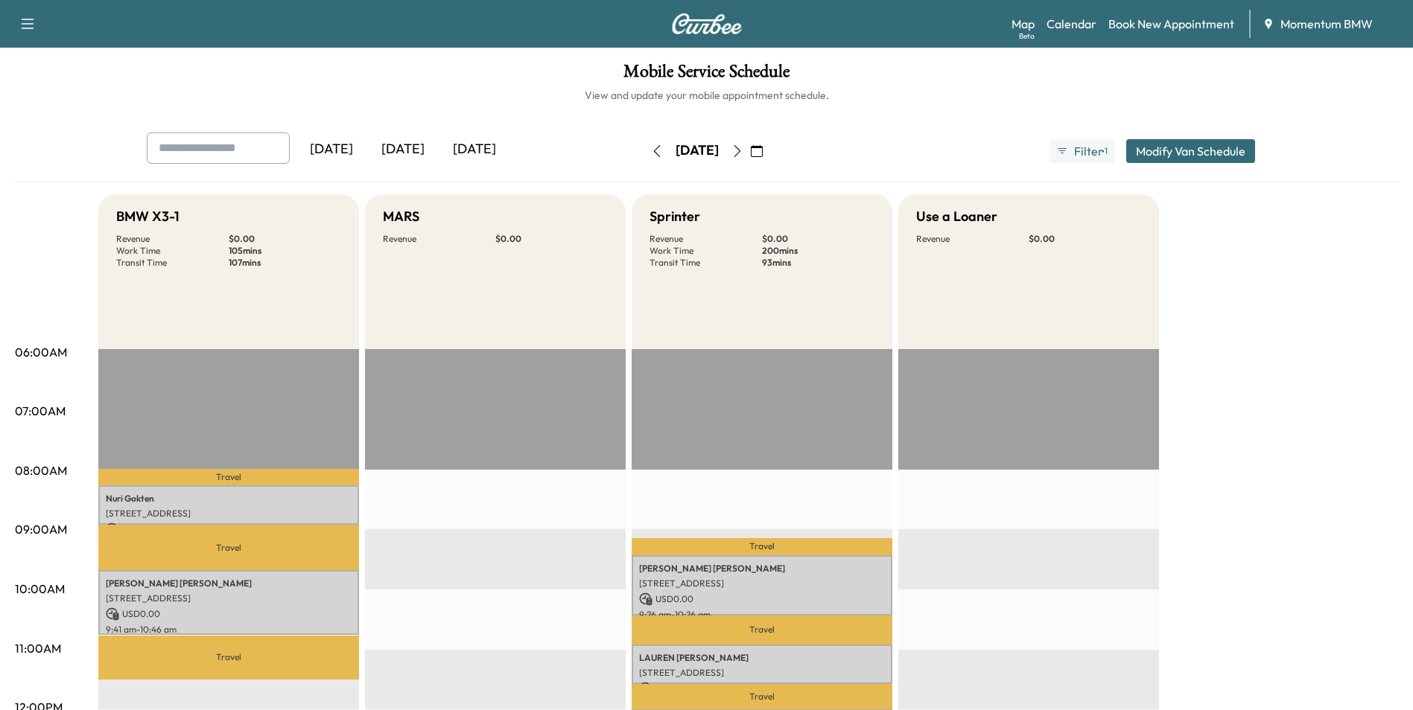
click at [743, 150] on icon "button" at bounding box center [737, 151] width 12 height 12
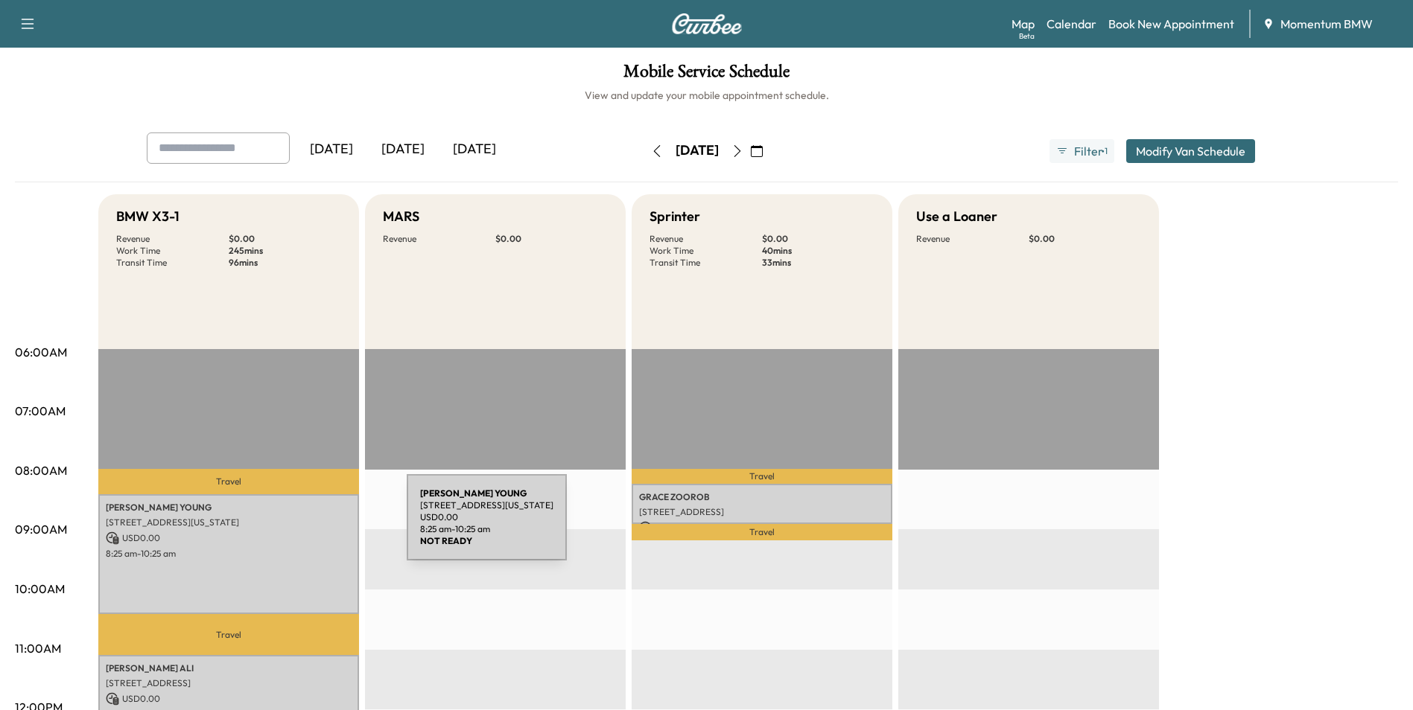
click at [290, 524] on p "[STREET_ADDRESS][US_STATE]" at bounding box center [229, 523] width 246 height 12
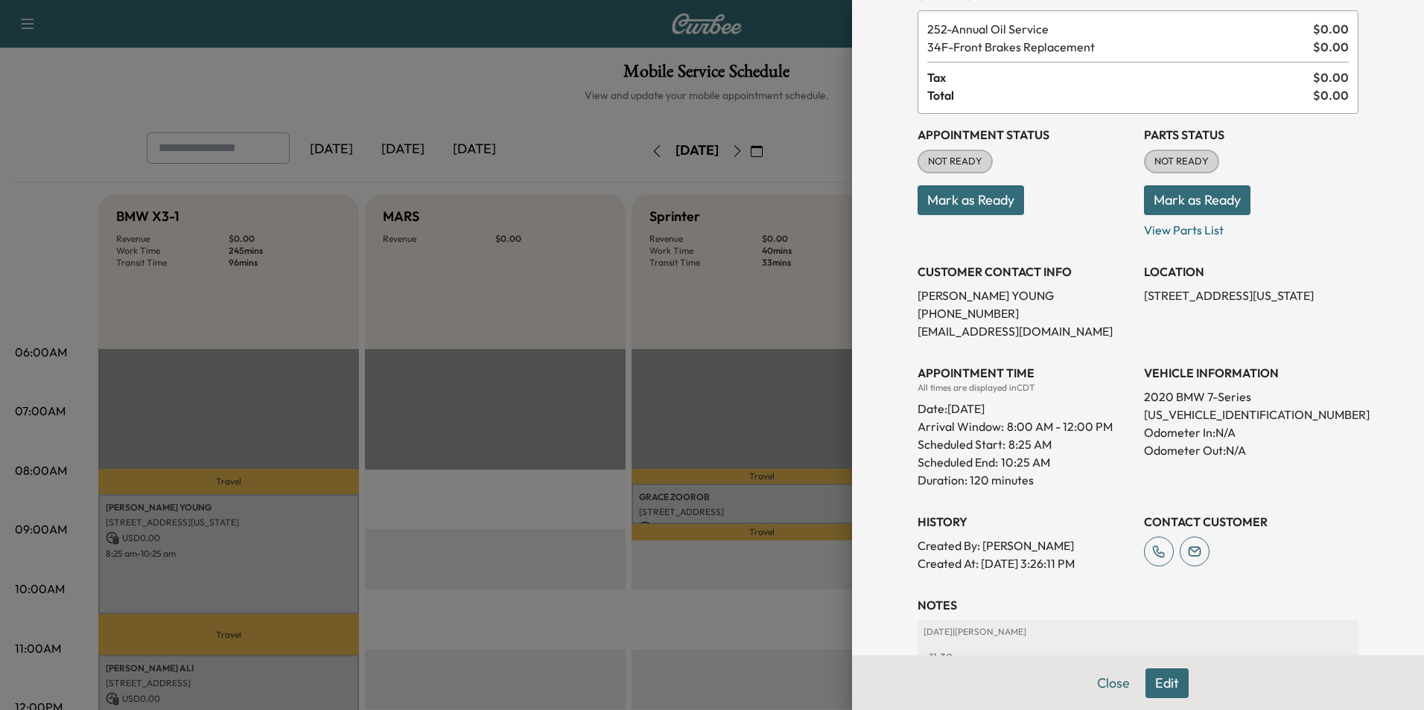
scroll to position [201, 0]
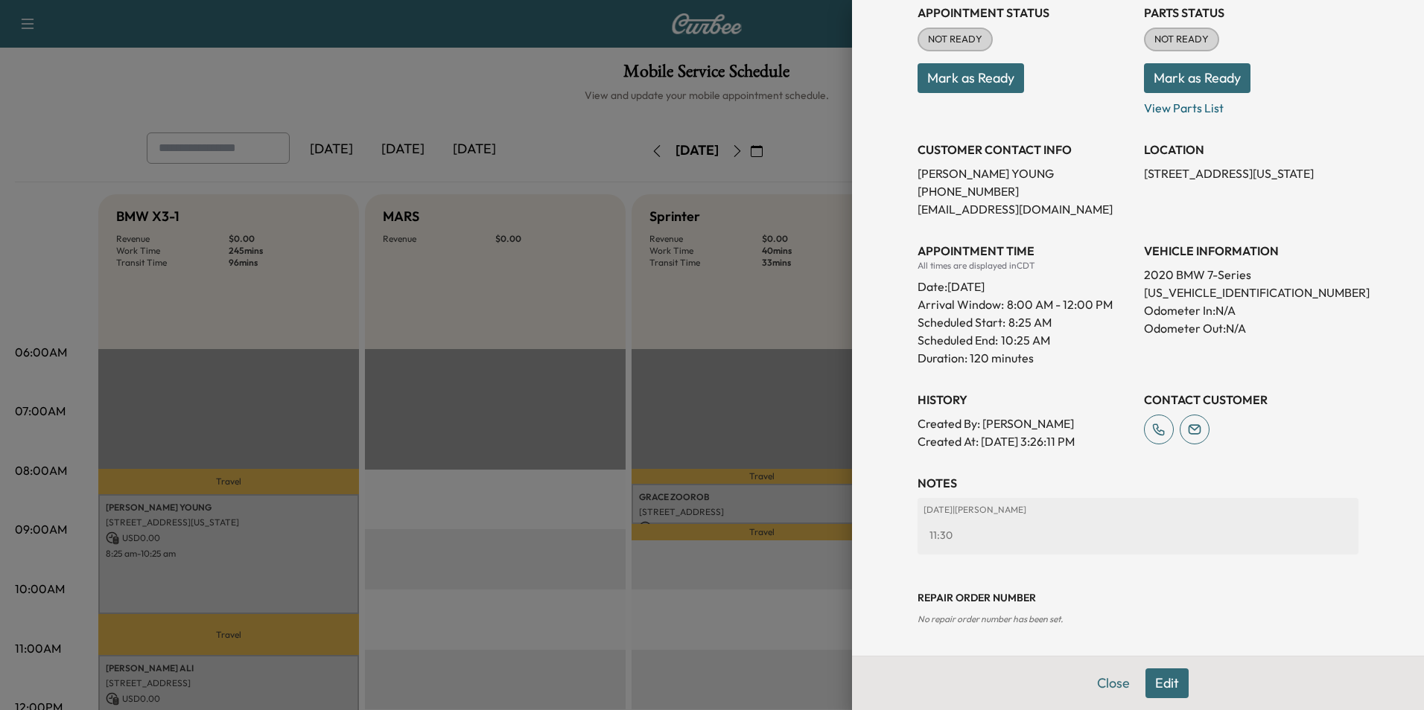
click at [1104, 687] on button "Close" at bounding box center [1113, 684] width 52 height 30
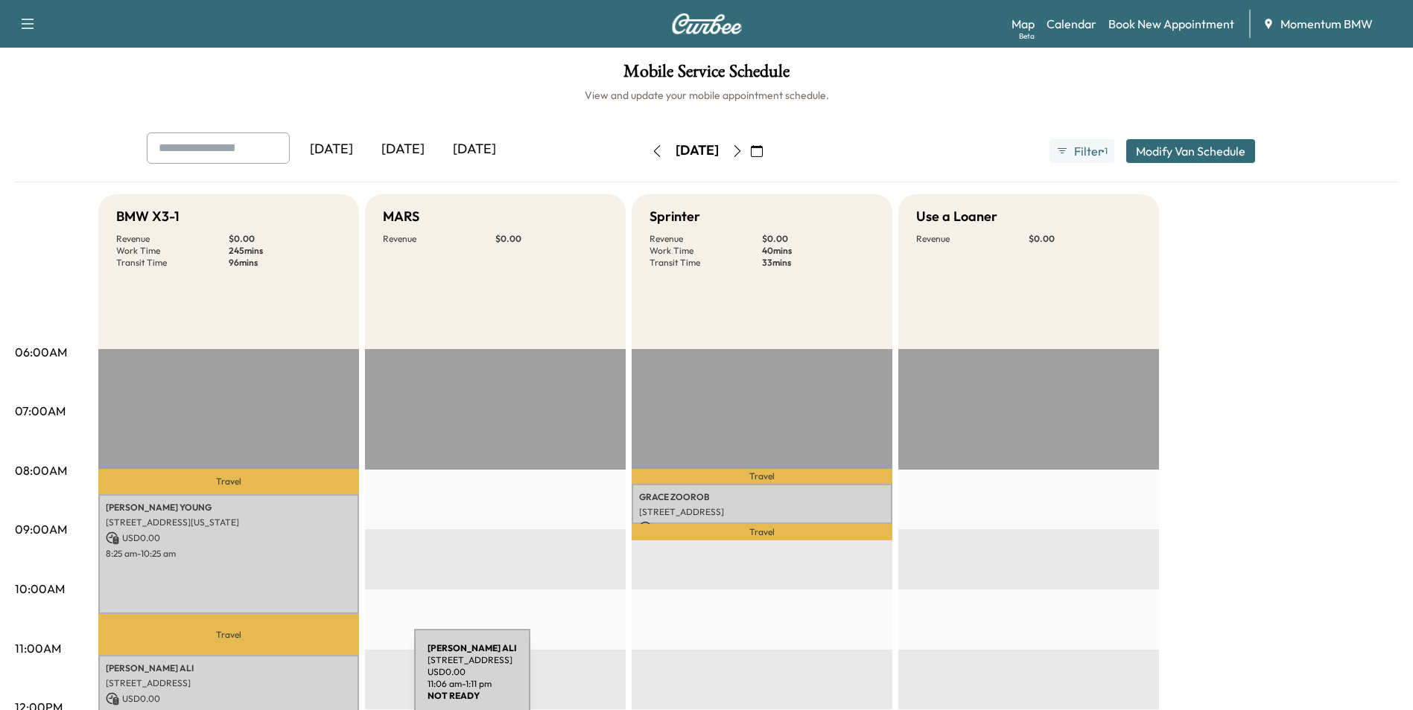
click at [302, 681] on p "[STREET_ADDRESS]" at bounding box center [229, 684] width 246 height 12
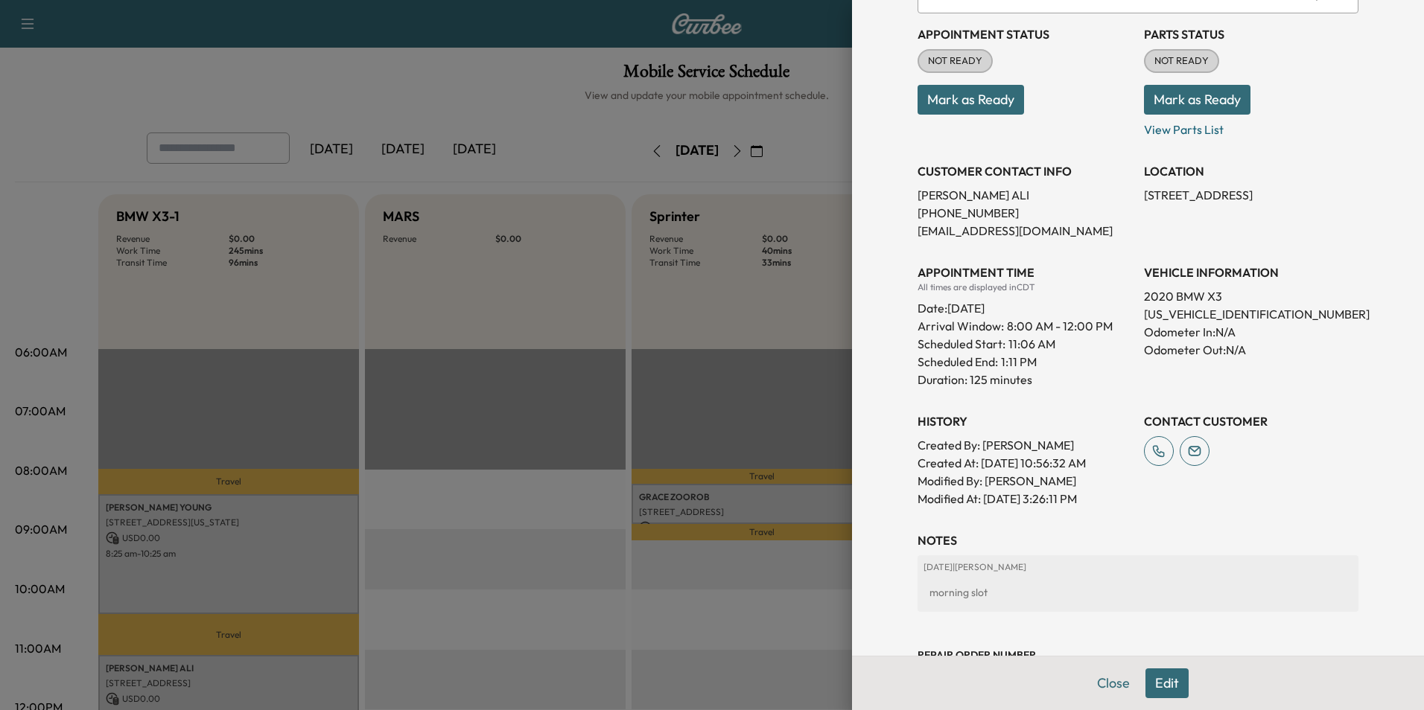
scroll to position [255, 0]
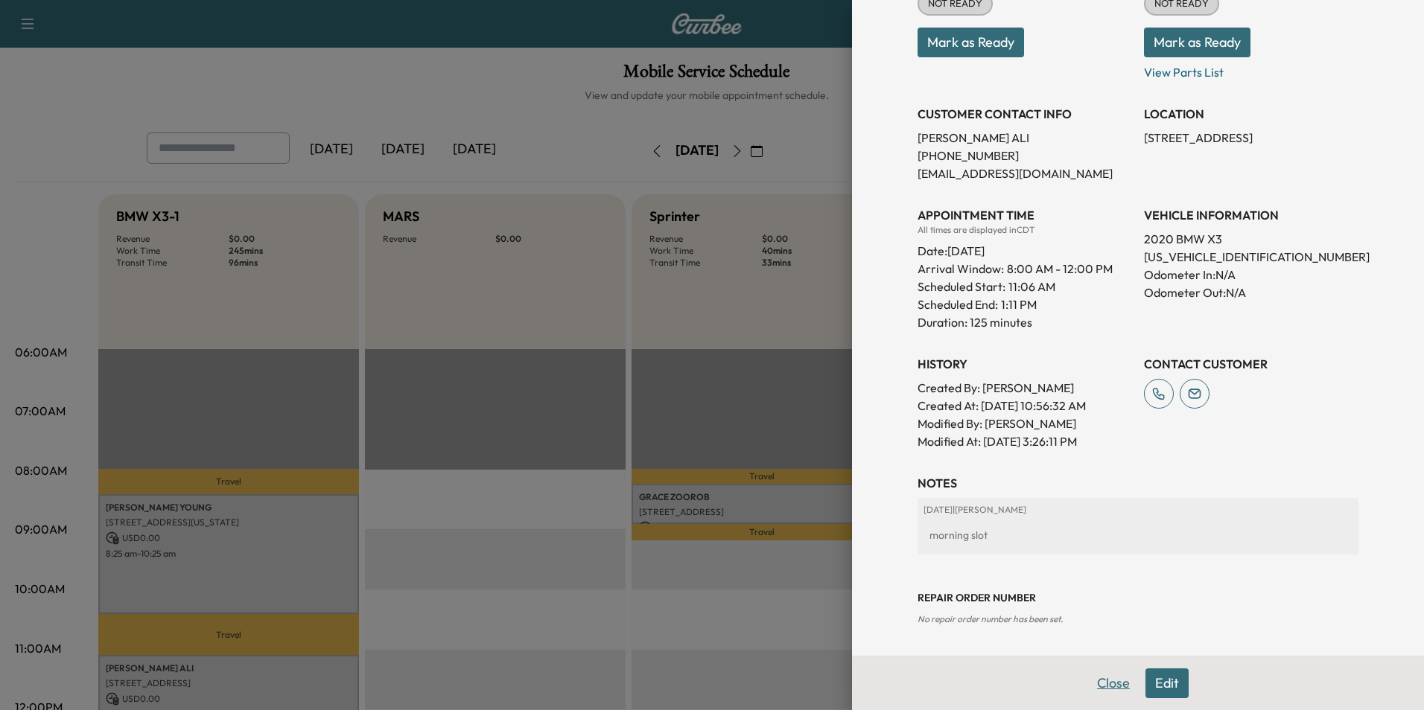
click at [1090, 686] on button "Close" at bounding box center [1113, 684] width 52 height 30
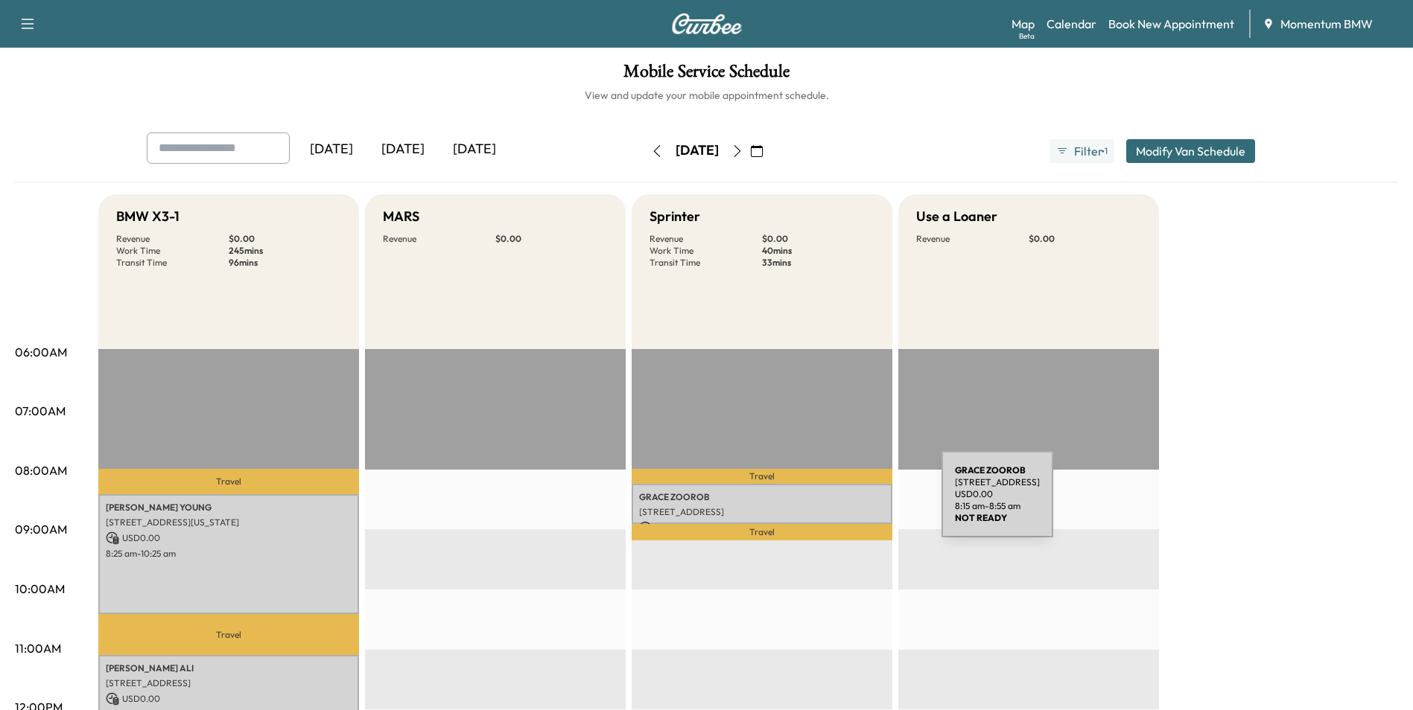
click at [830, 500] on p "[PERSON_NAME]" at bounding box center [762, 498] width 246 height 12
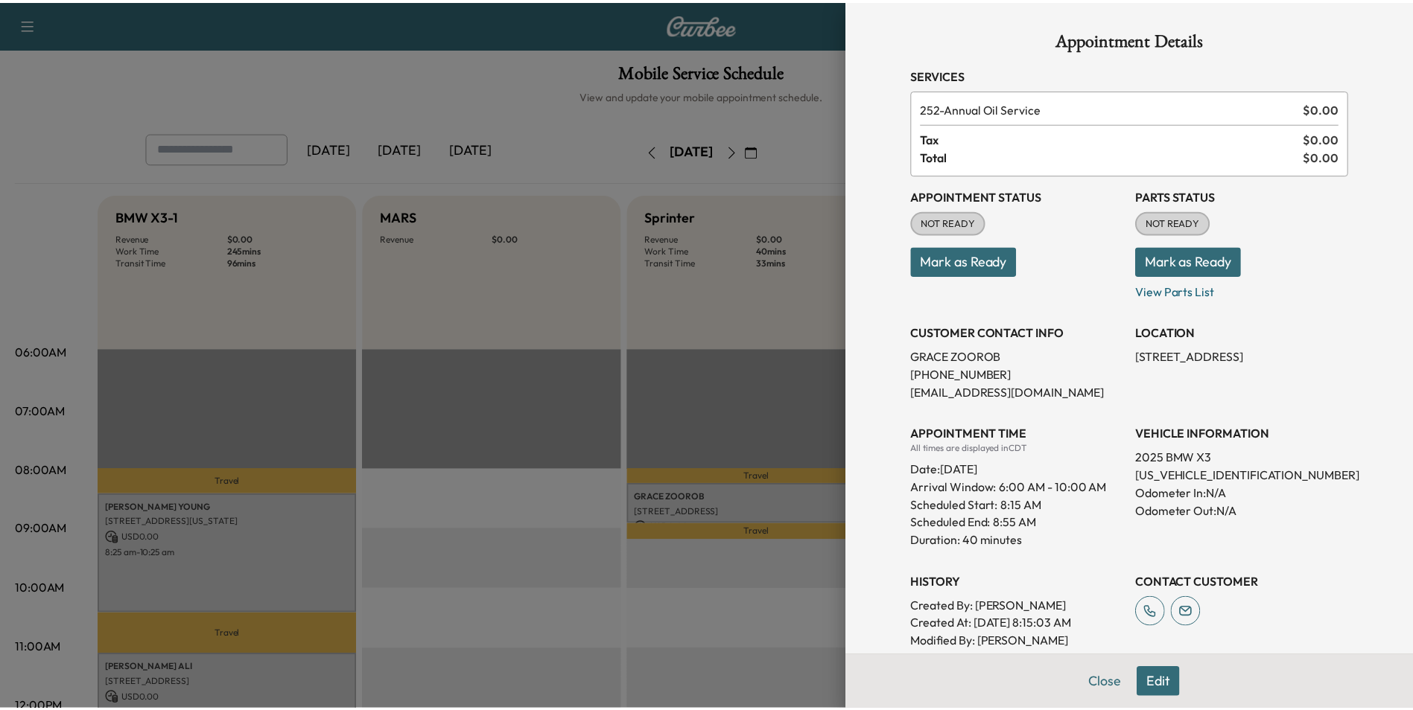
scroll to position [219, 0]
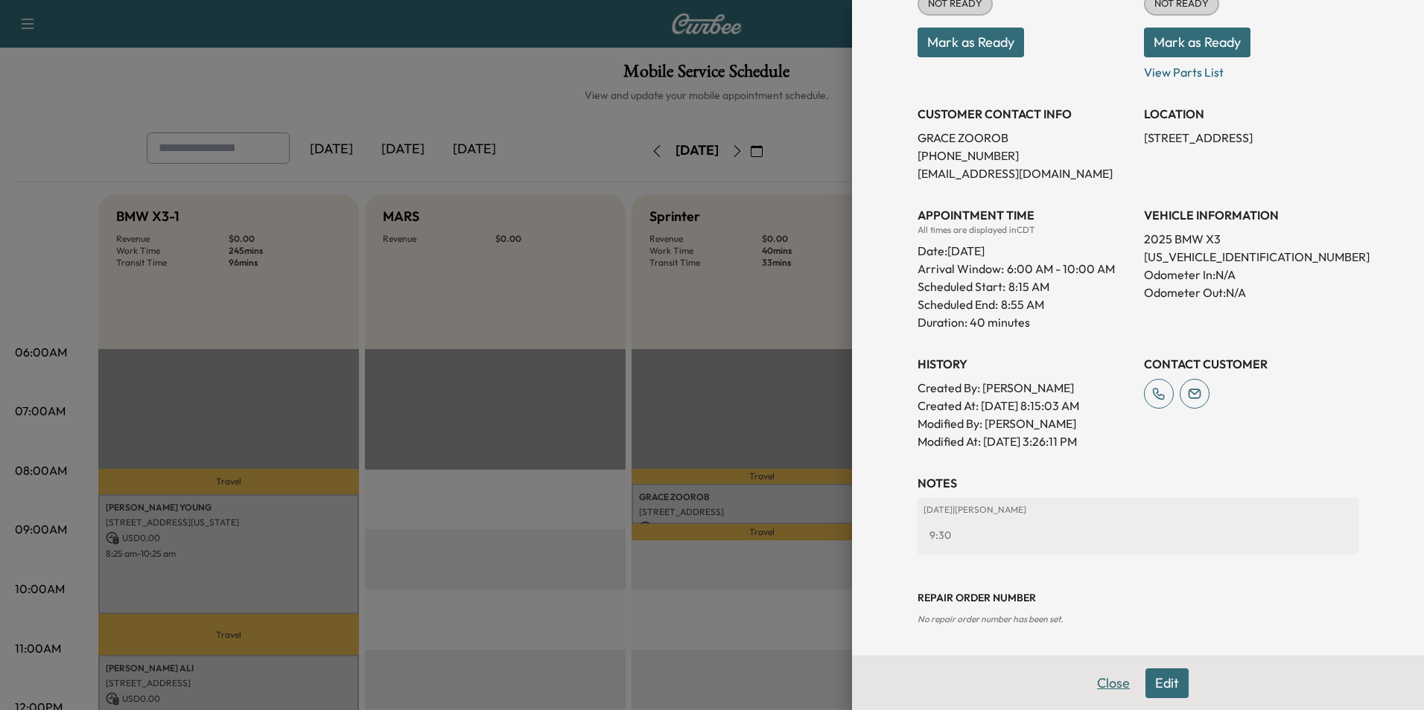
click at [1098, 684] on button "Close" at bounding box center [1113, 684] width 52 height 30
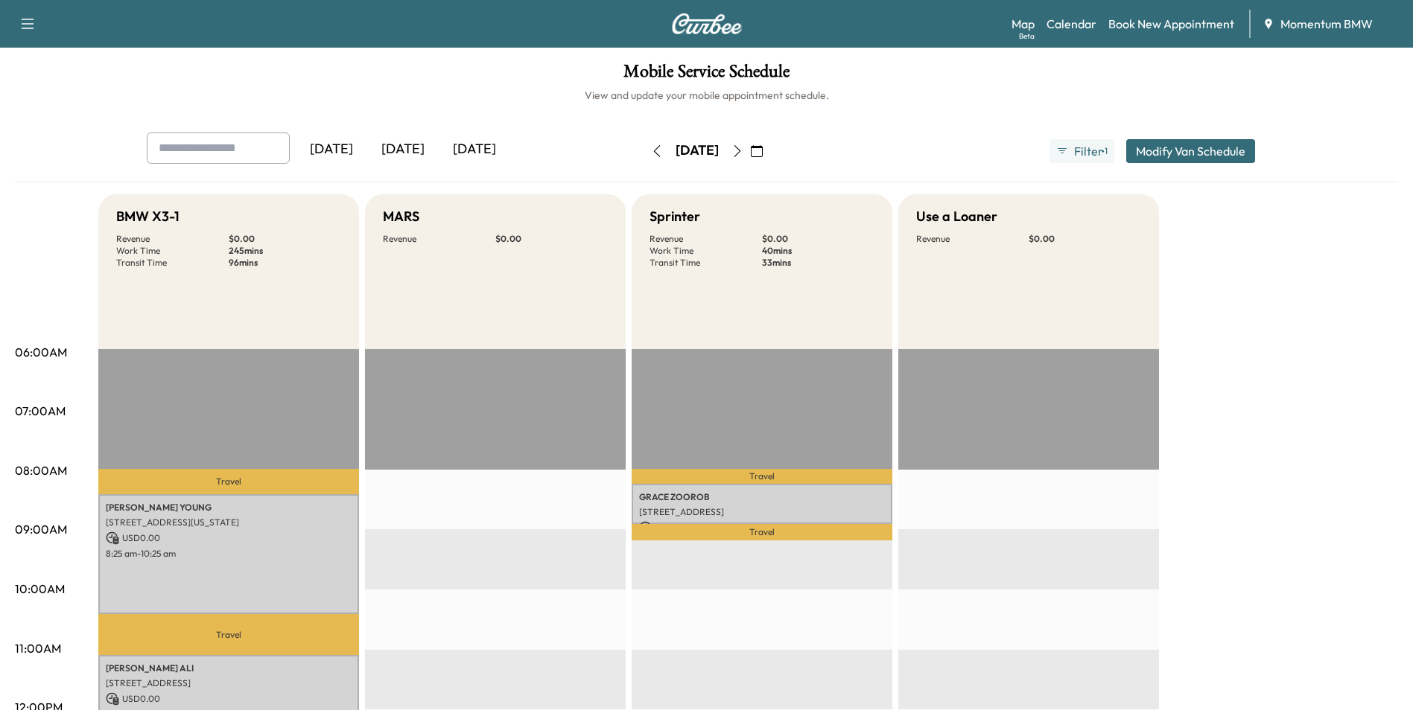
click at [743, 149] on icon "button" at bounding box center [737, 151] width 12 height 12
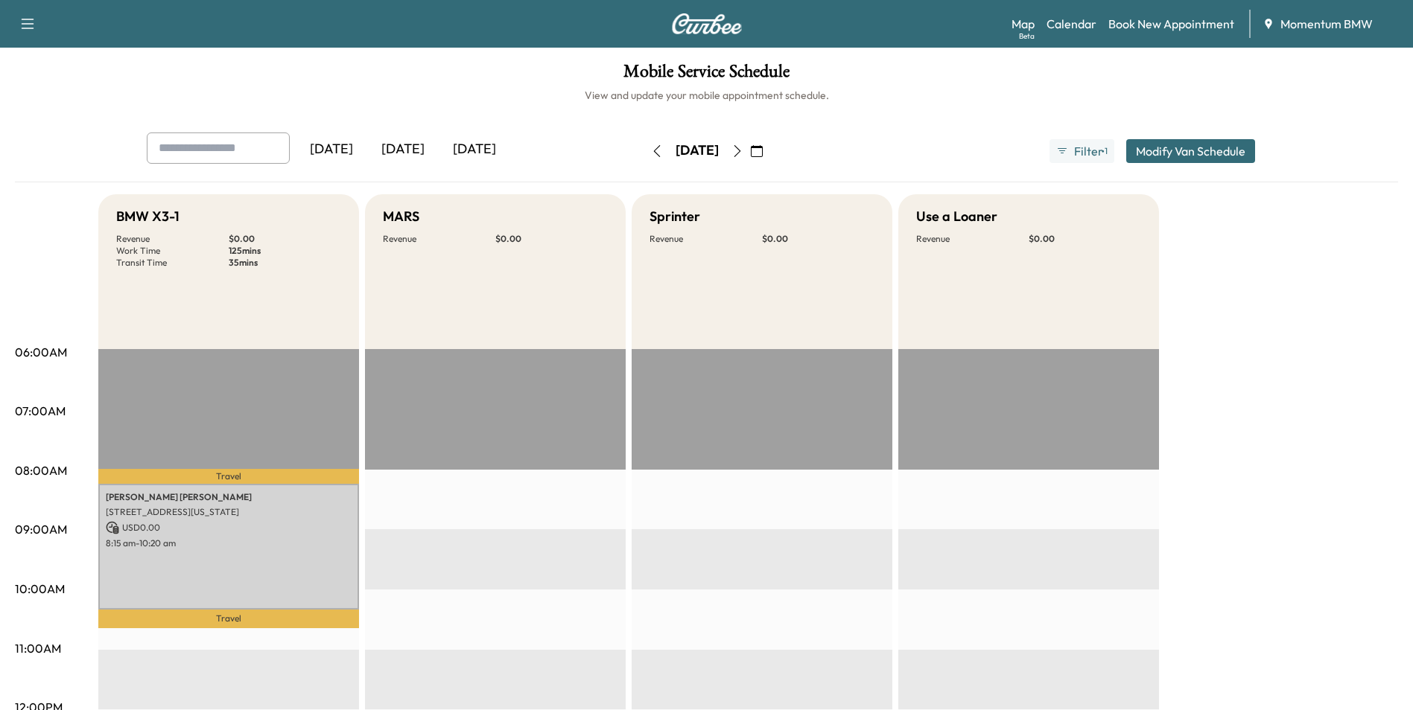
click at [651, 150] on icon "button" at bounding box center [657, 151] width 12 height 12
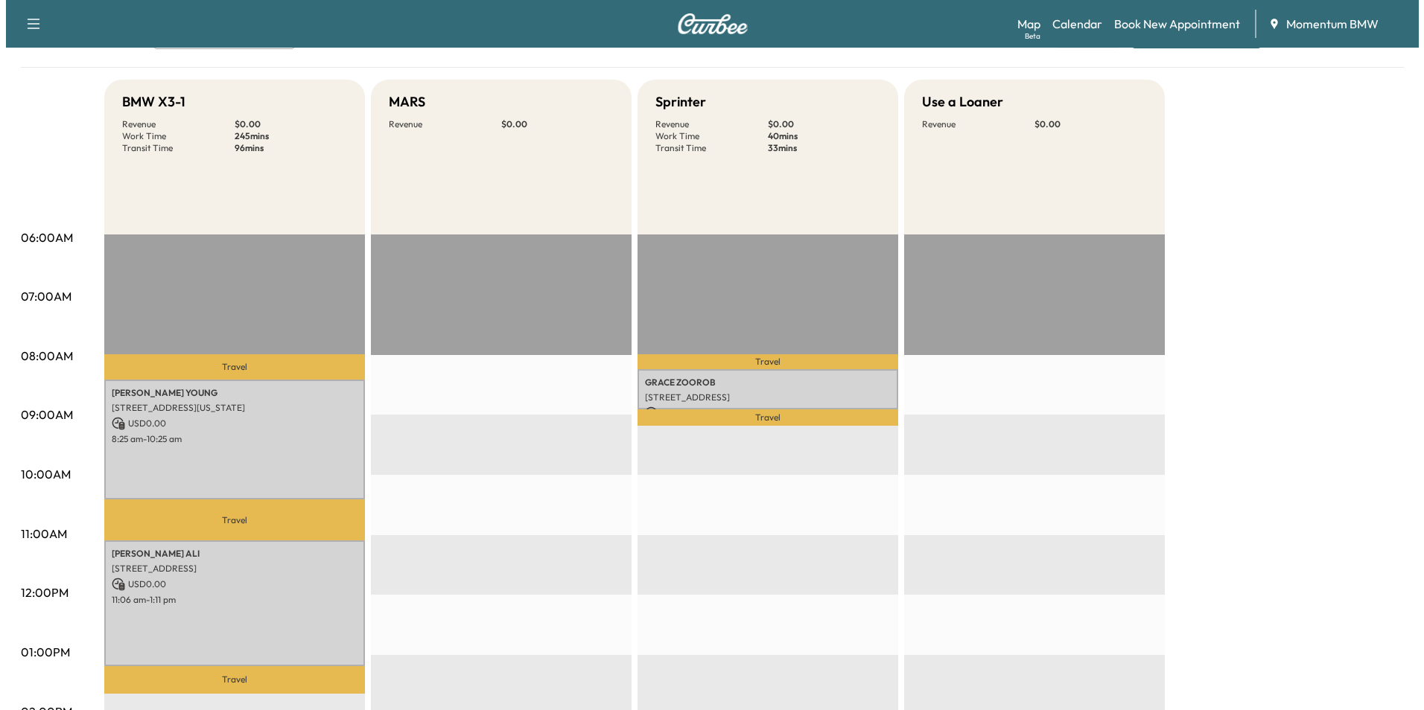
scroll to position [298, 0]
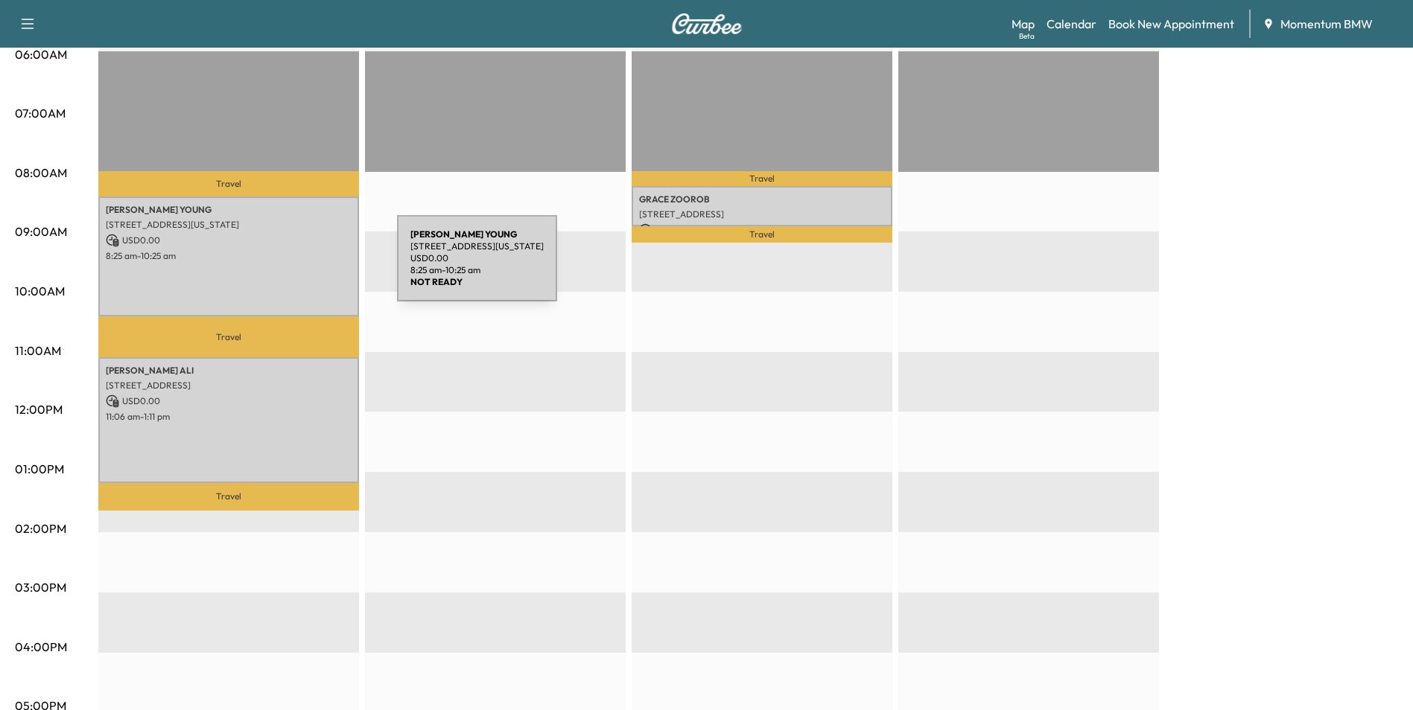
click at [285, 267] on div "[PERSON_NAME] [STREET_ADDRESS][US_STATE] USD 0.00 8:25 am - 10:25 am" at bounding box center [228, 257] width 261 height 121
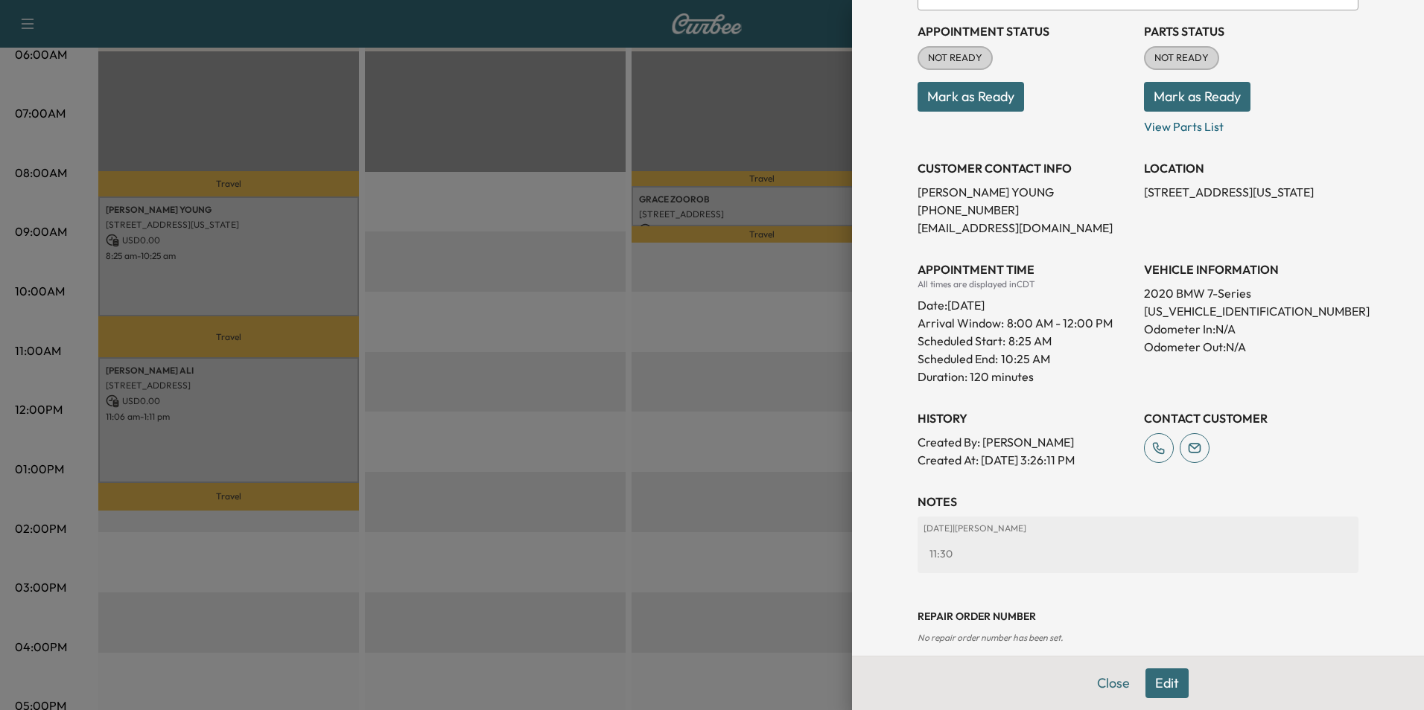
scroll to position [201, 0]
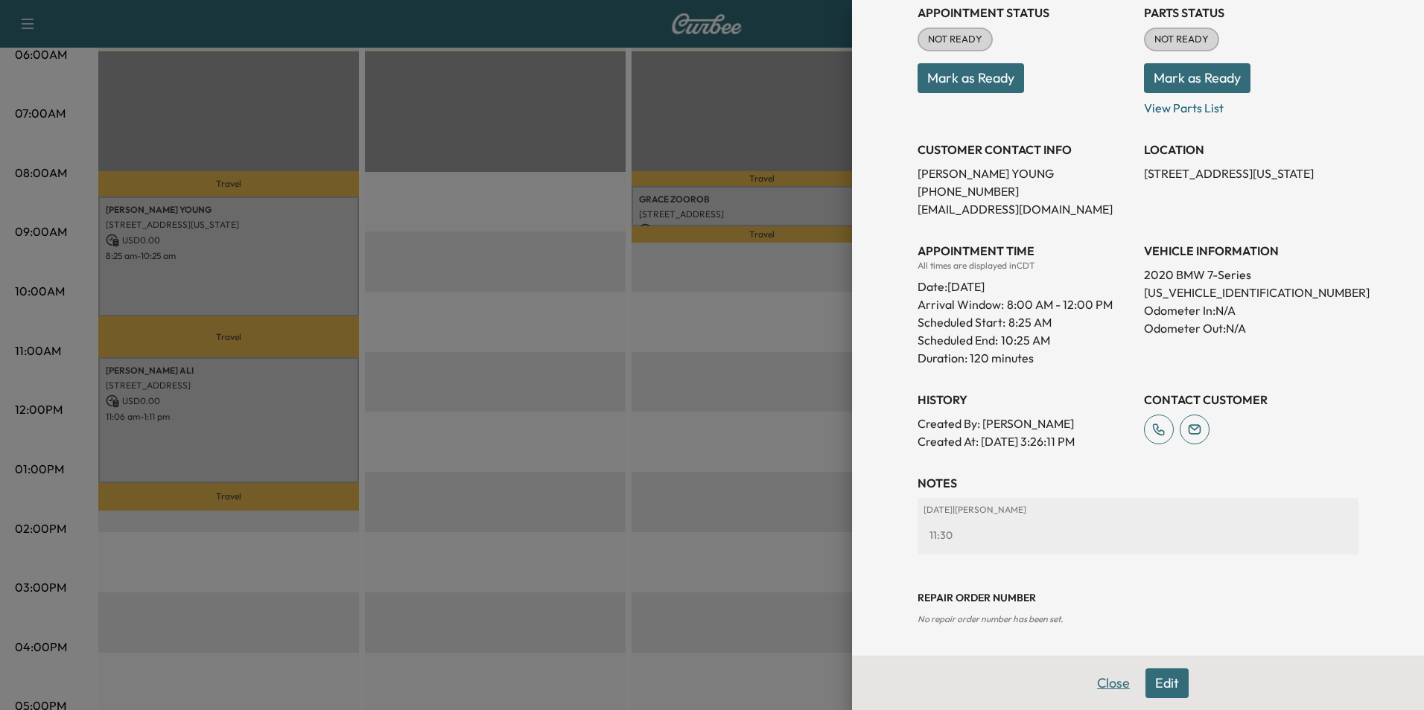
click at [1090, 689] on button "Close" at bounding box center [1113, 684] width 52 height 30
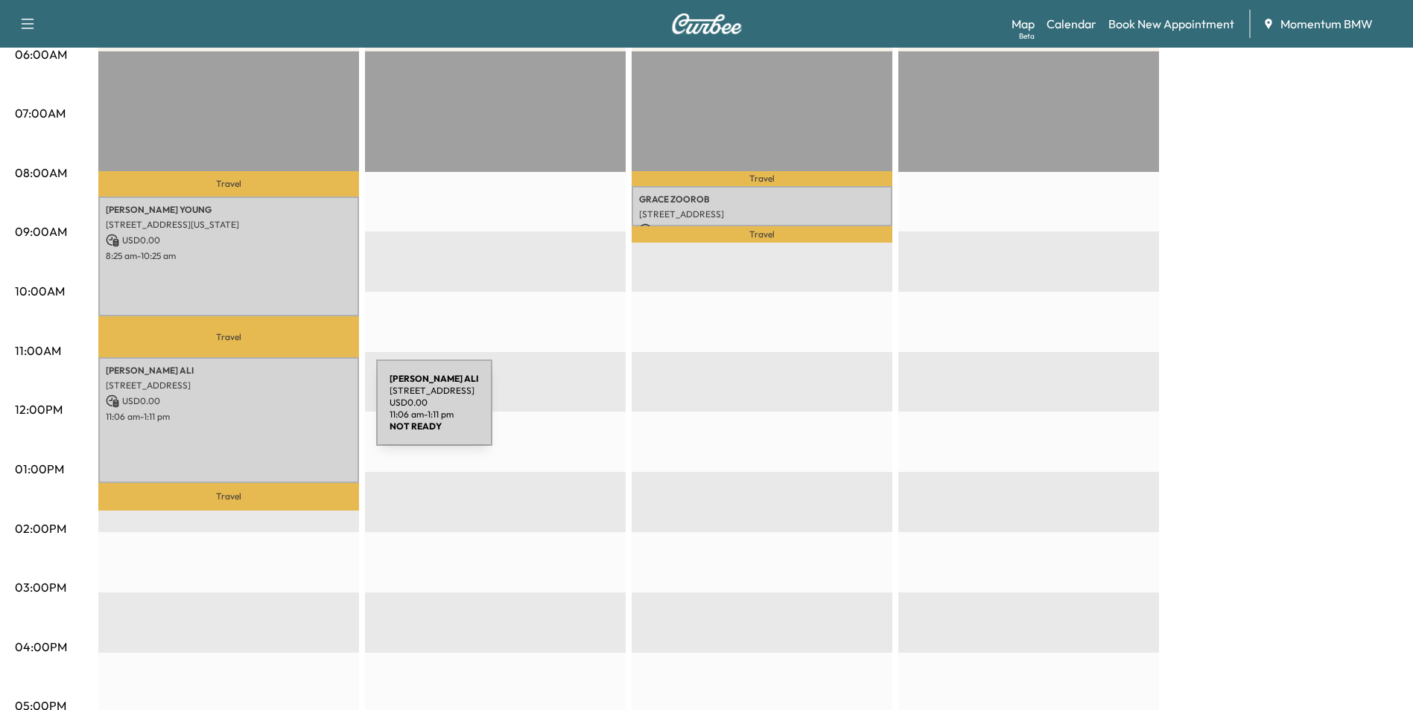
click at [265, 412] on p "11:06 am - 1:11 pm" at bounding box center [229, 417] width 246 height 12
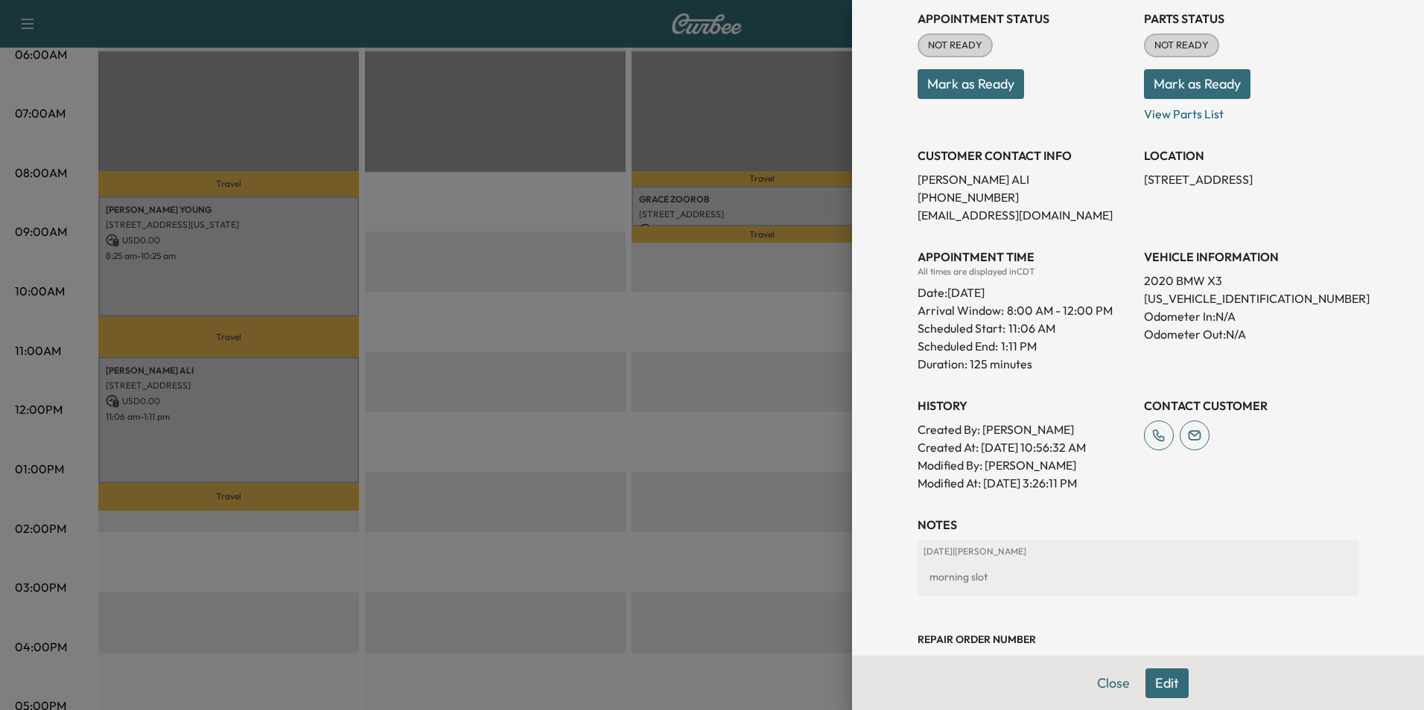
scroll to position [255, 0]
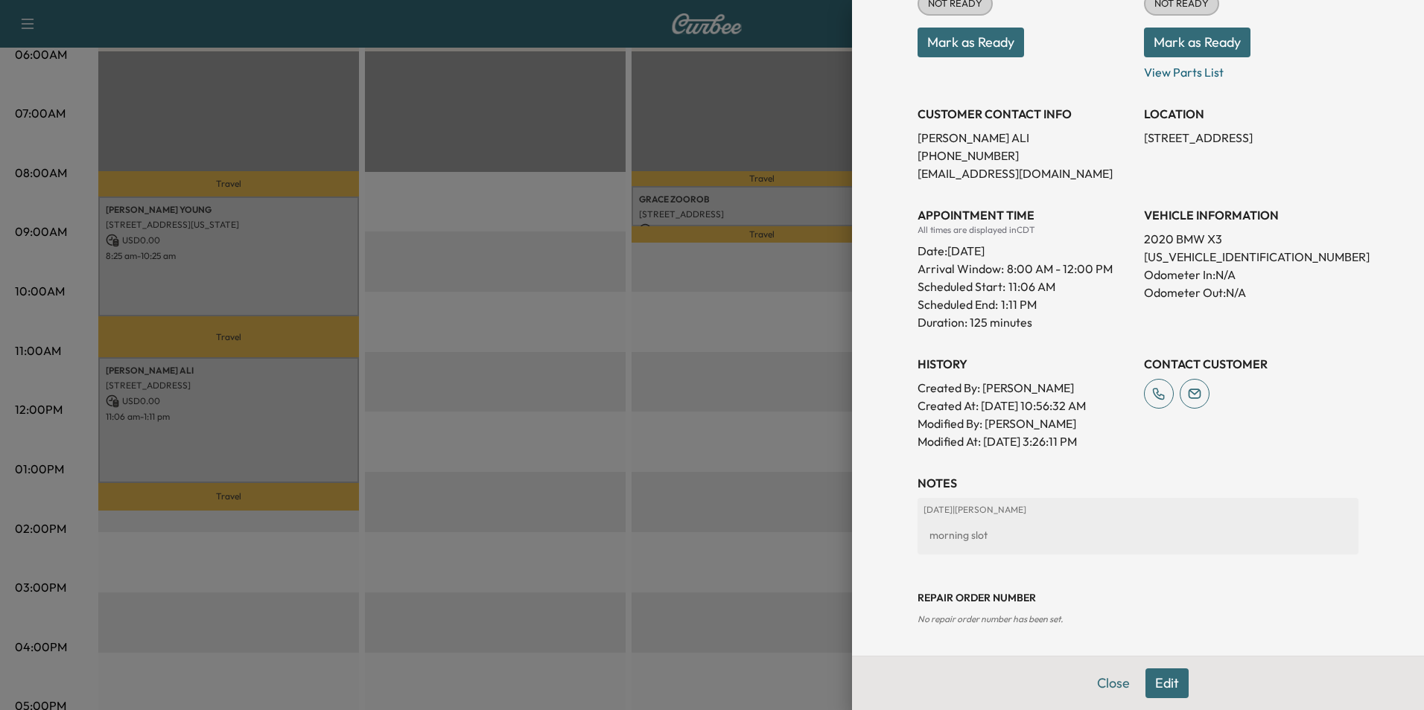
click at [1104, 686] on button "Close" at bounding box center [1113, 684] width 52 height 30
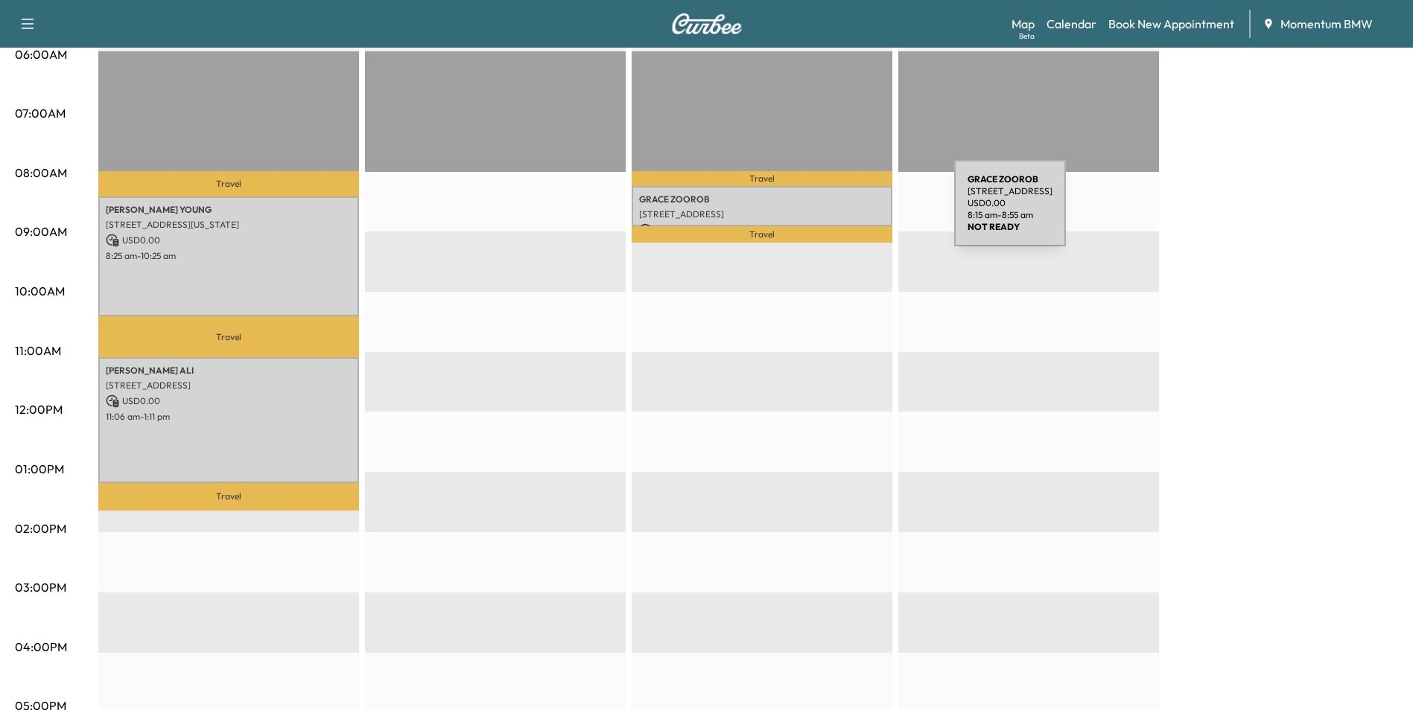
click at [842, 212] on p "[STREET_ADDRESS]" at bounding box center [762, 215] width 246 height 12
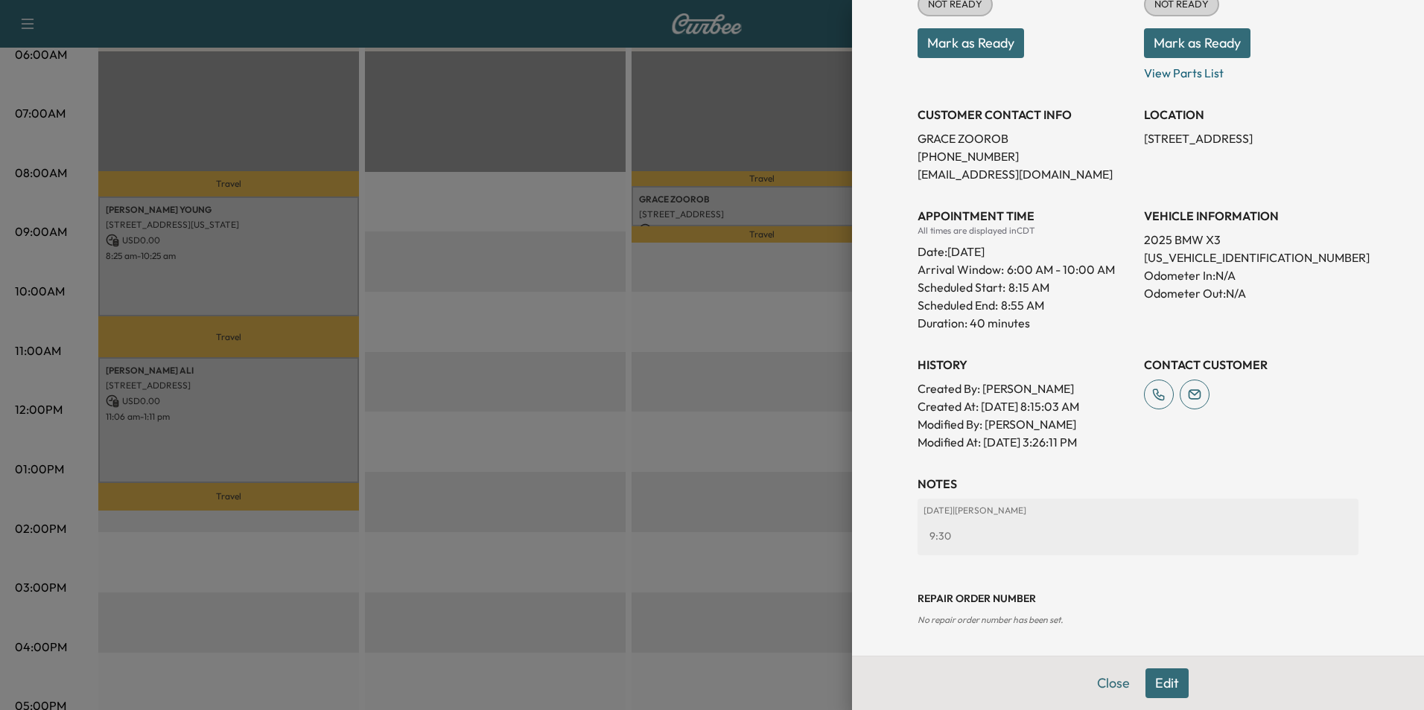
scroll to position [219, 0]
click at [1103, 679] on button "Close" at bounding box center [1113, 684] width 52 height 30
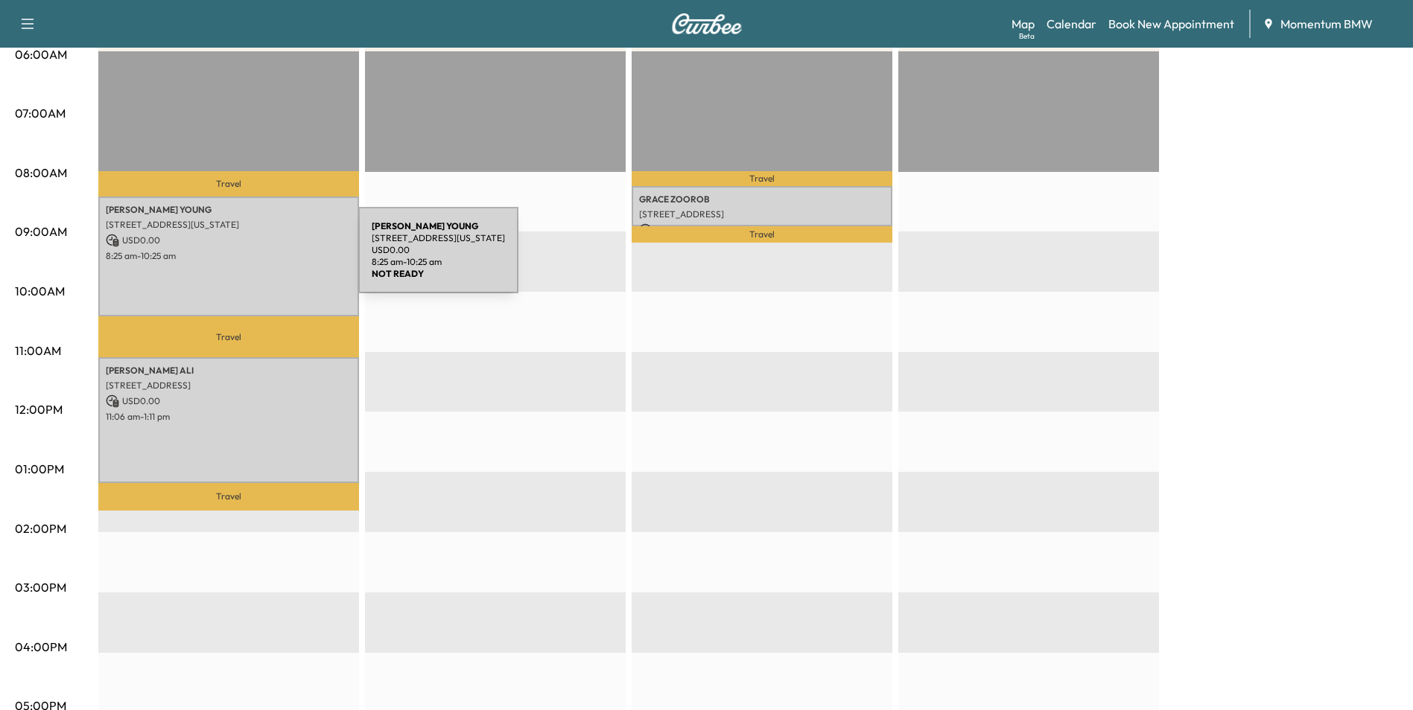
click at [247, 259] on p "8:25 am - 10:25 am" at bounding box center [229, 256] width 246 height 12
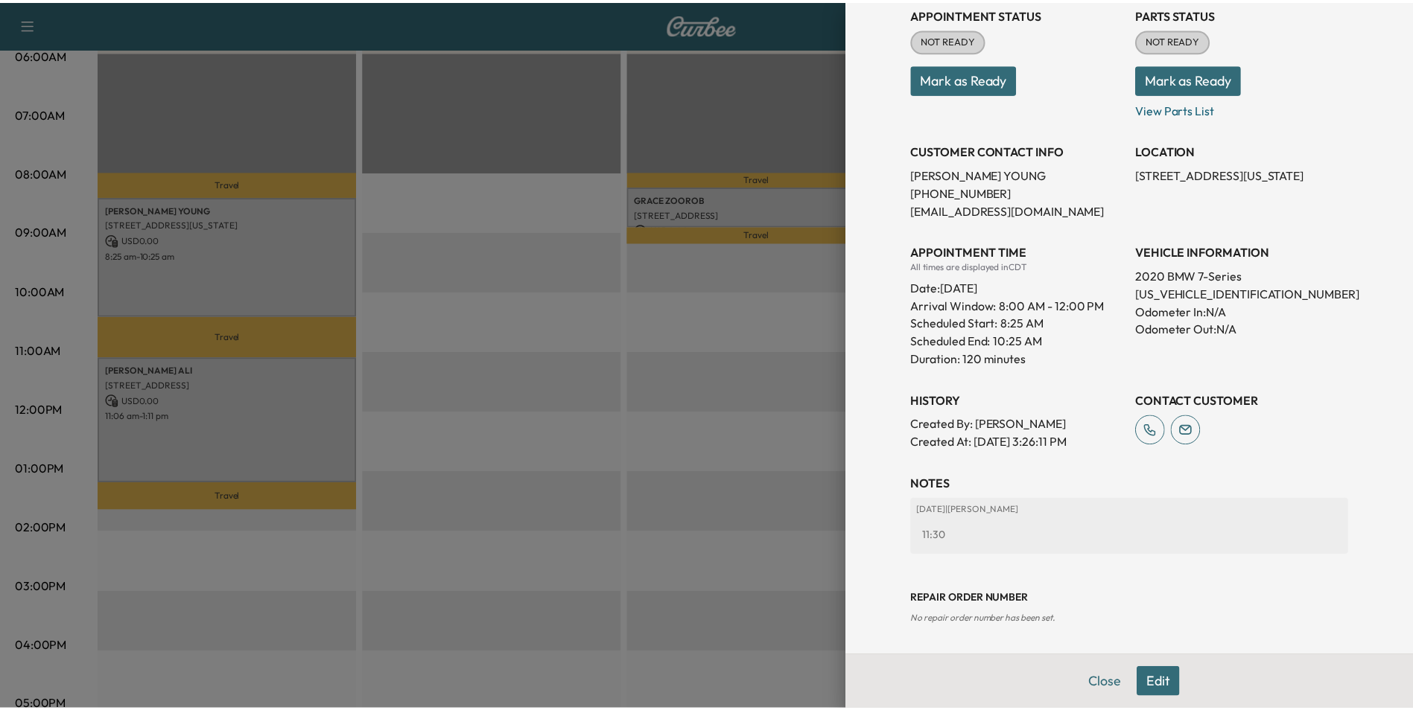
scroll to position [201, 0]
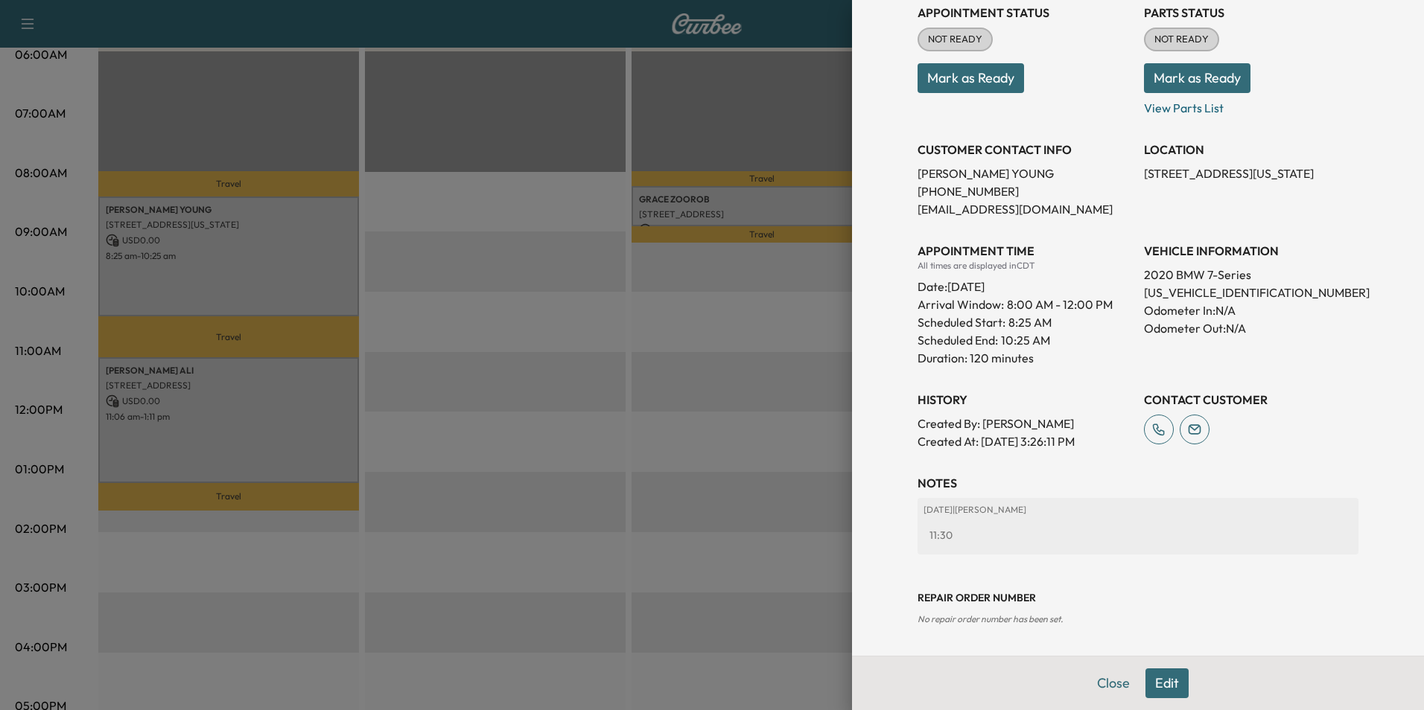
click at [1110, 684] on button "Close" at bounding box center [1113, 684] width 52 height 30
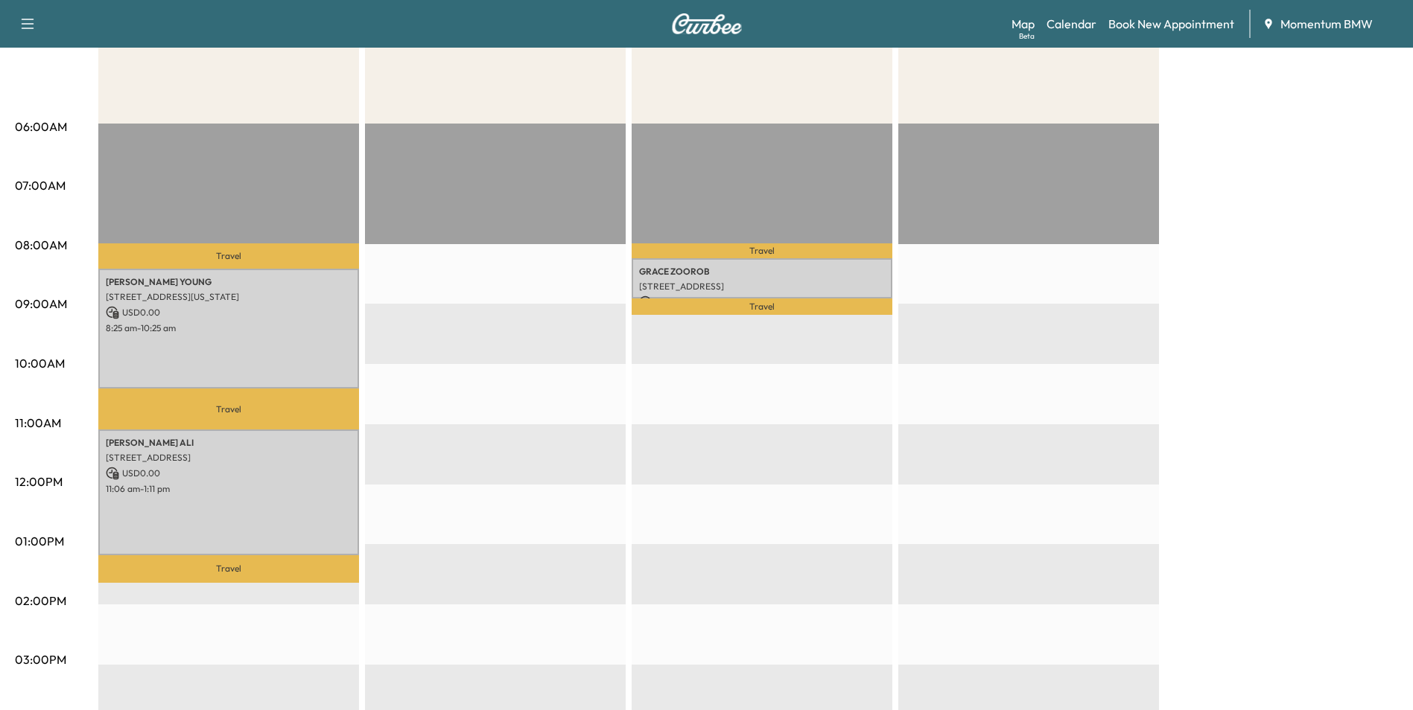
scroll to position [0, 0]
